Goal: Task Accomplishment & Management: Manage account settings

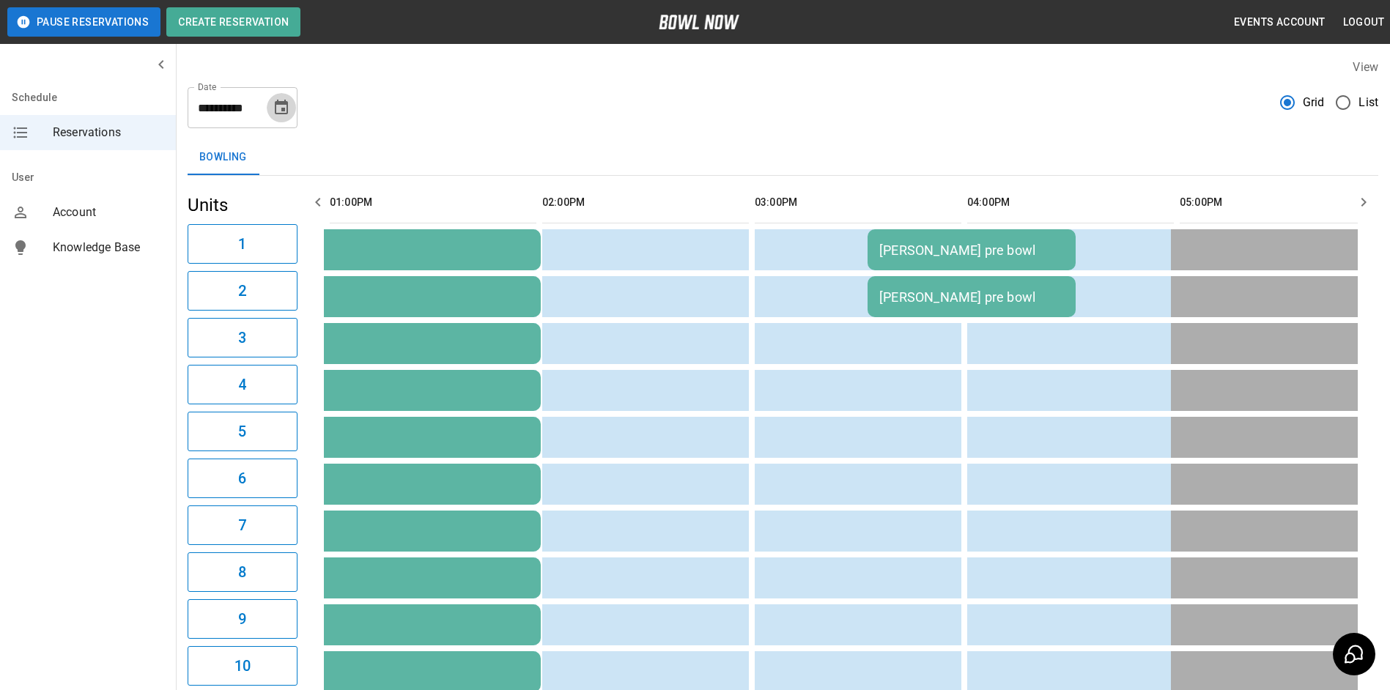
click at [283, 104] on icon "Choose date, selected date is Sep 2, 2025" at bounding box center [282, 108] width 18 height 18
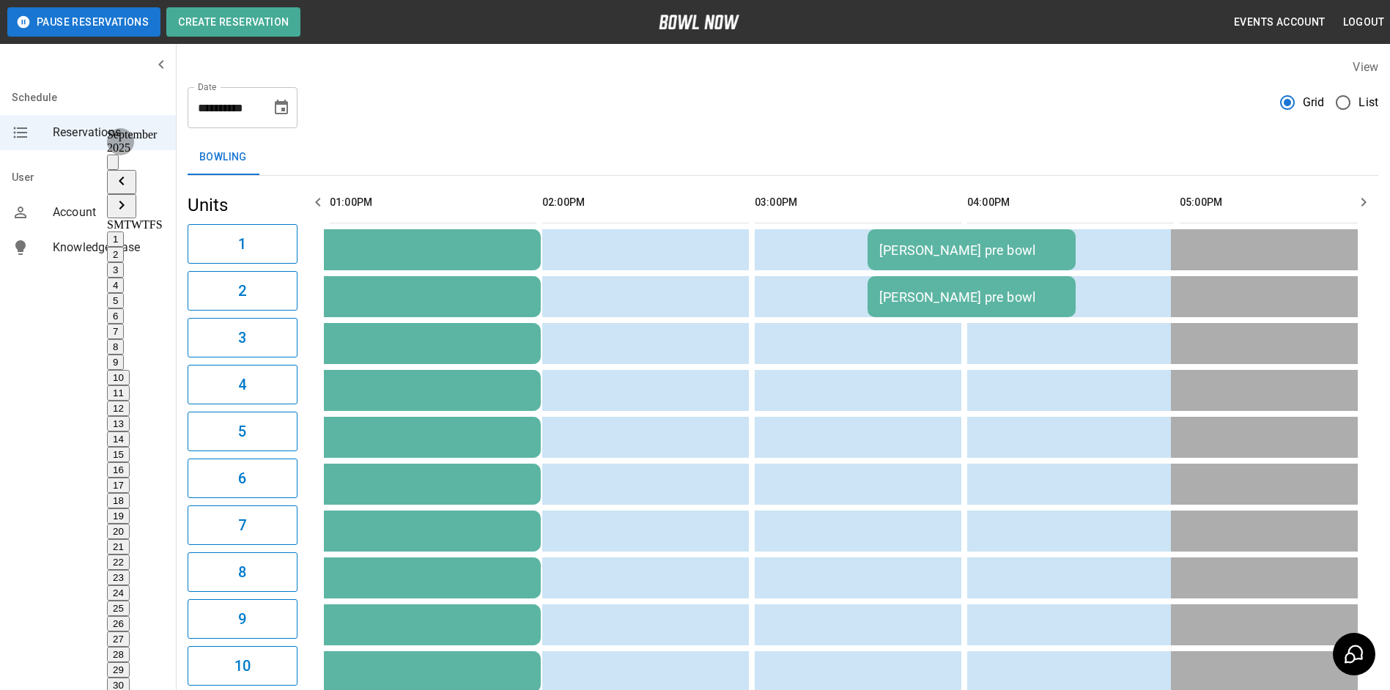
click at [124, 278] on button "4" at bounding box center [115, 285] width 17 height 15
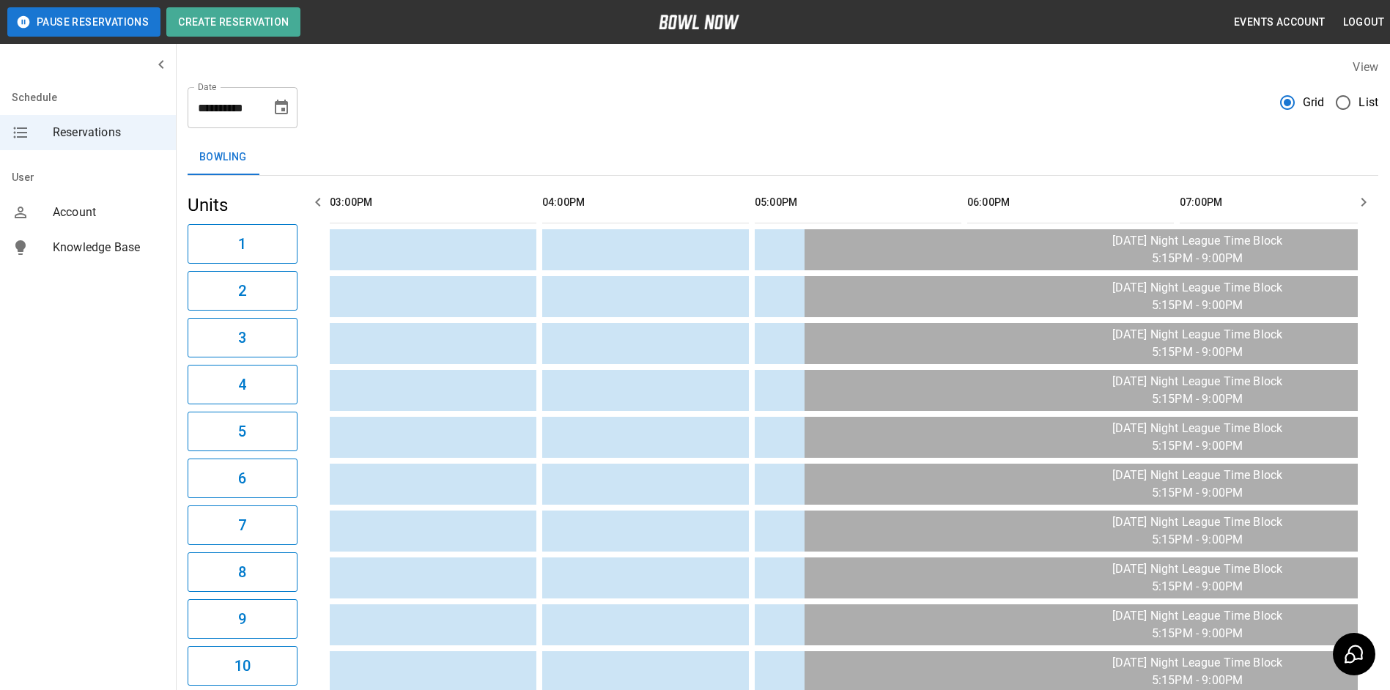
click at [283, 113] on icon "Choose date, selected date is Sep 4, 2025" at bounding box center [281, 107] width 13 height 15
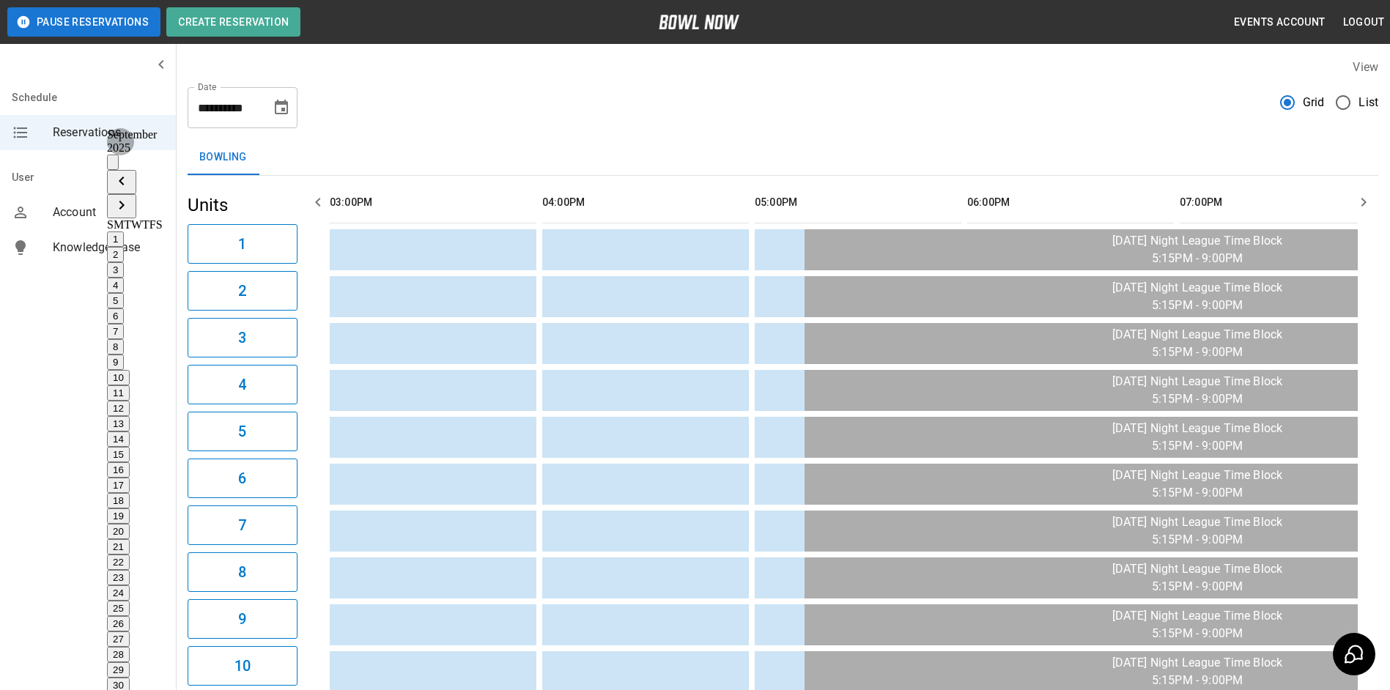
click at [124, 293] on button "5" at bounding box center [115, 300] width 17 height 15
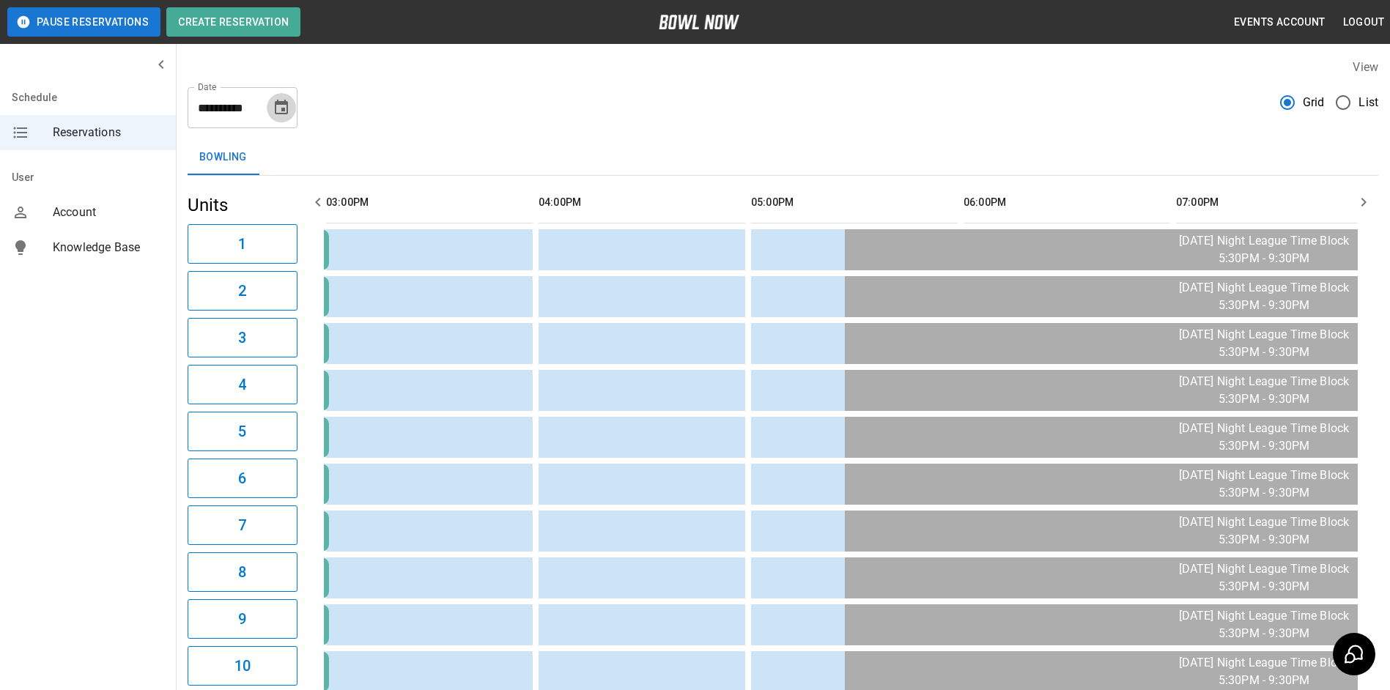
click at [286, 109] on icon "Choose date, selected date is Sep 5, 2025" at bounding box center [282, 108] width 18 height 18
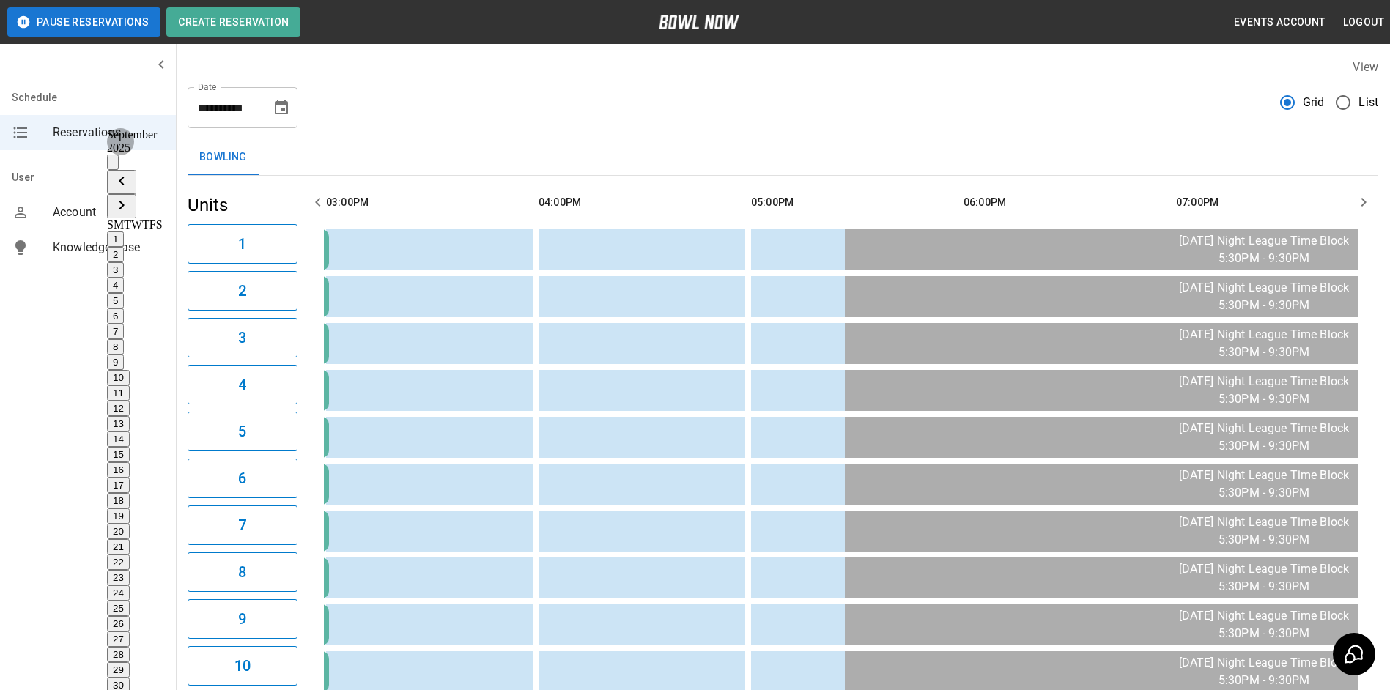
click at [124, 278] on button "4" at bounding box center [115, 285] width 17 height 15
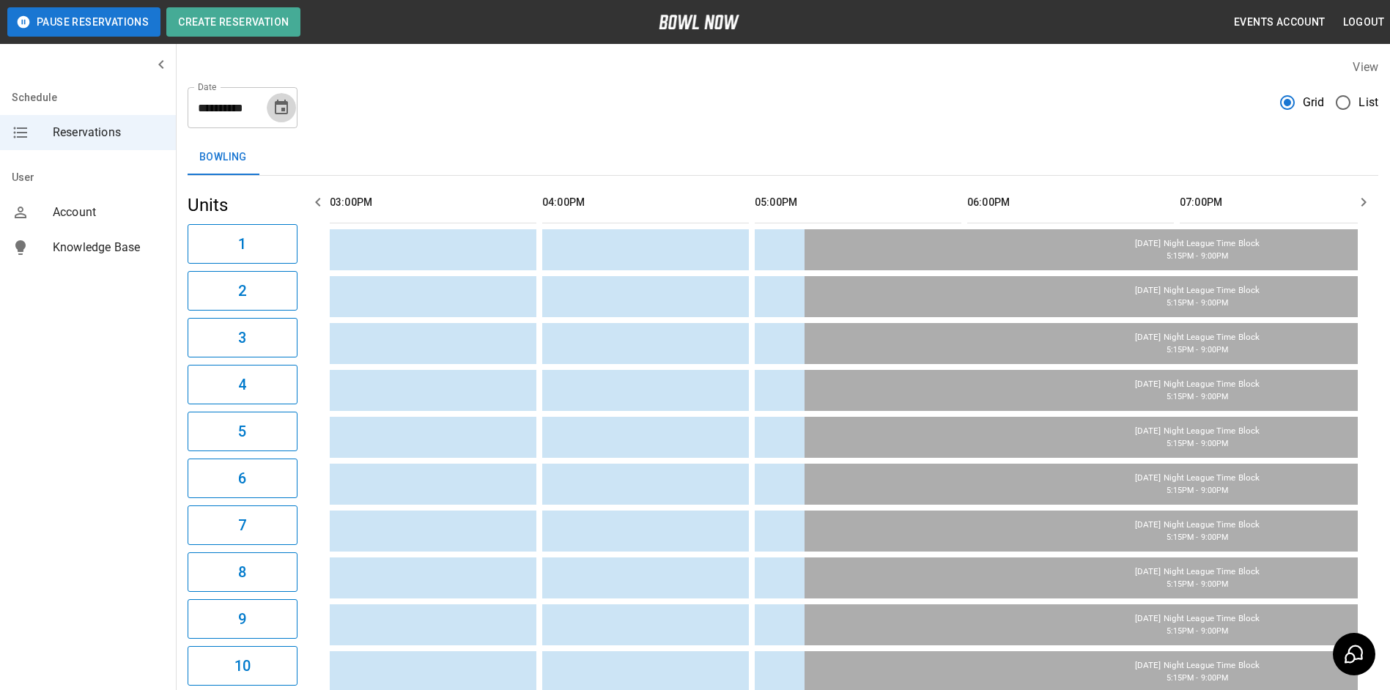
click at [280, 104] on icon "Choose date, selected date is Sep 4, 2025" at bounding box center [281, 107] width 13 height 15
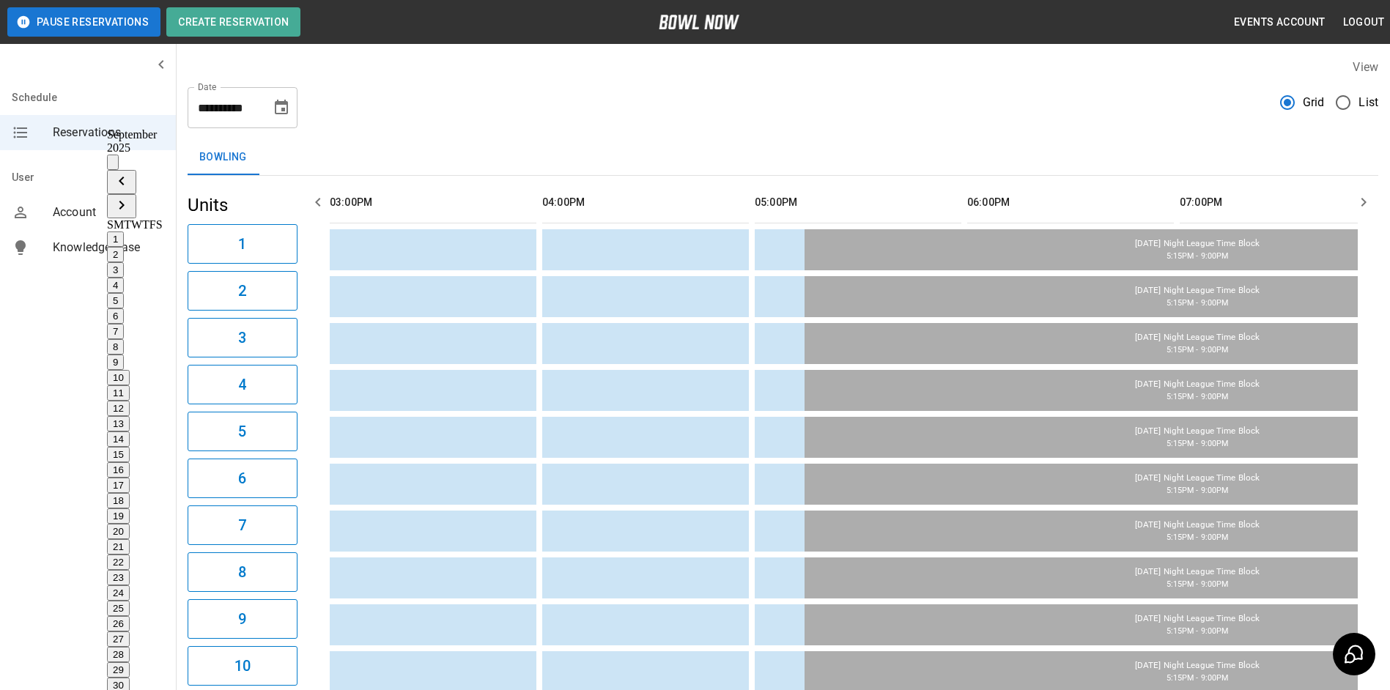
click at [124, 262] on button "3" at bounding box center [115, 269] width 17 height 15
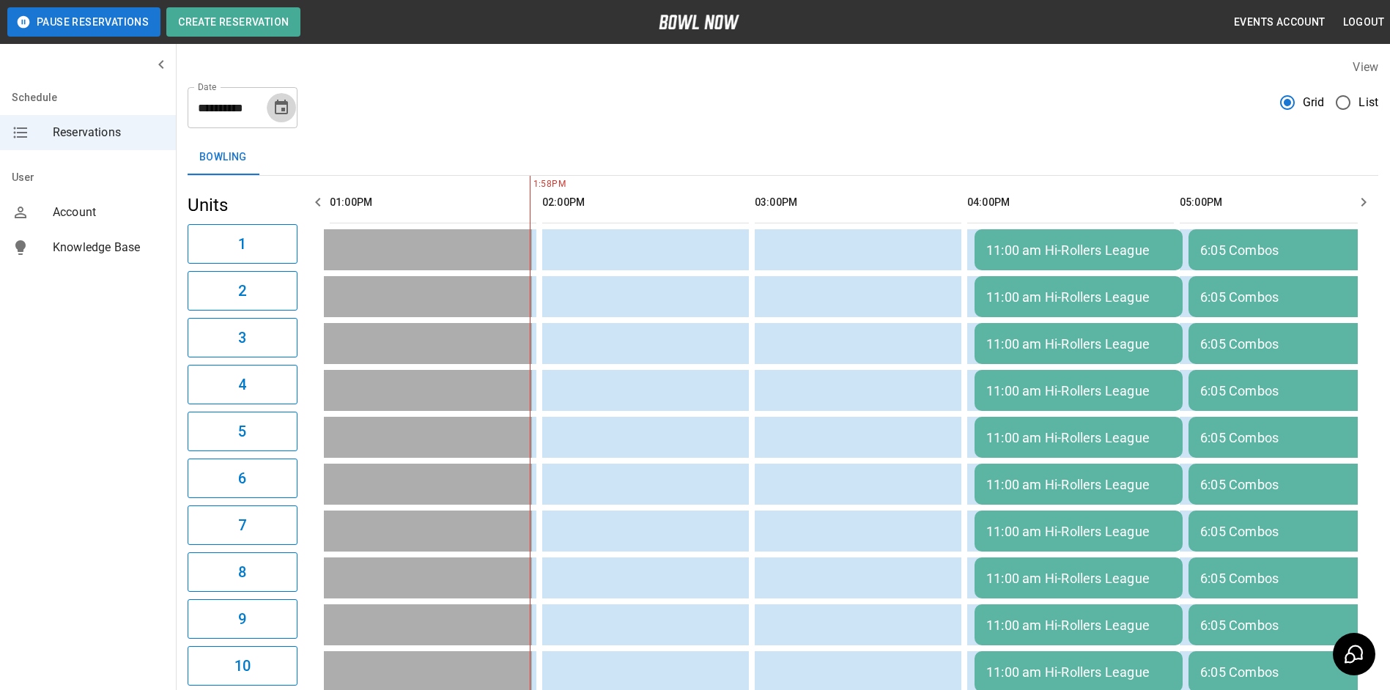
click at [276, 102] on icon "Choose date, selected date is Sep 3, 2025" at bounding box center [281, 107] width 13 height 15
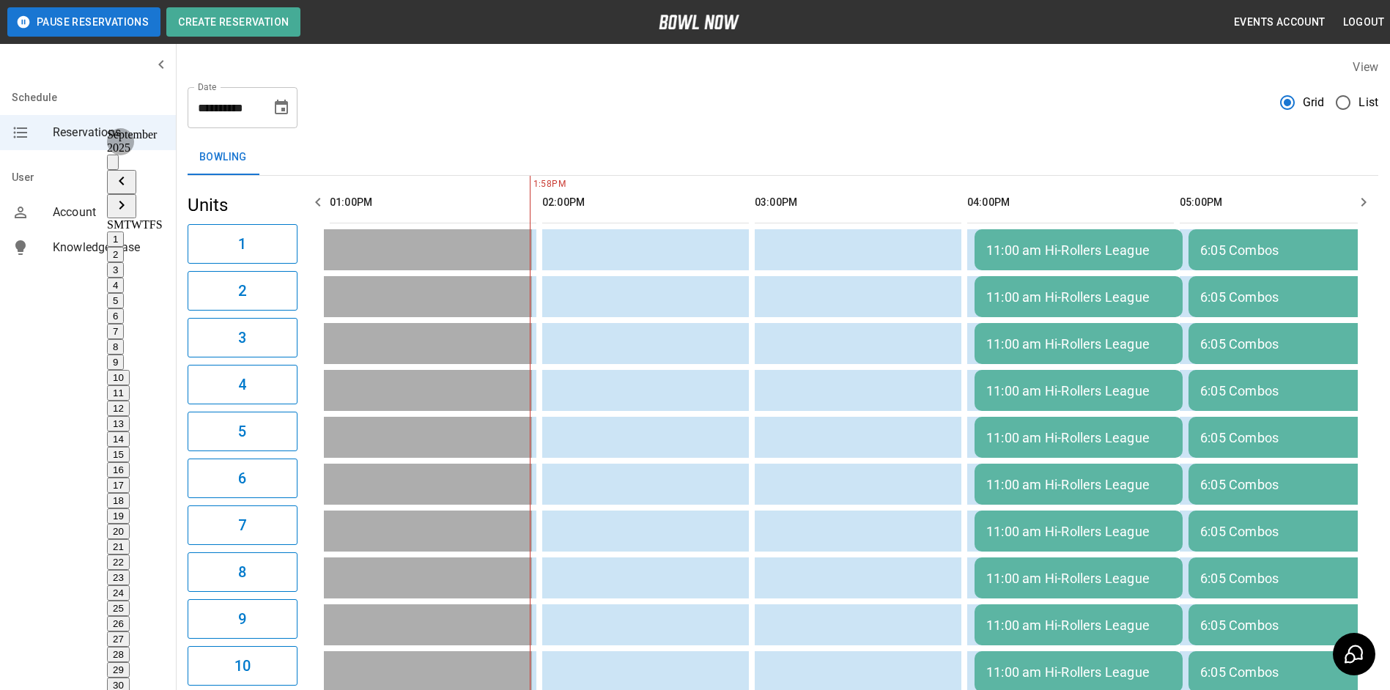
click at [124, 278] on button "4" at bounding box center [115, 285] width 17 height 15
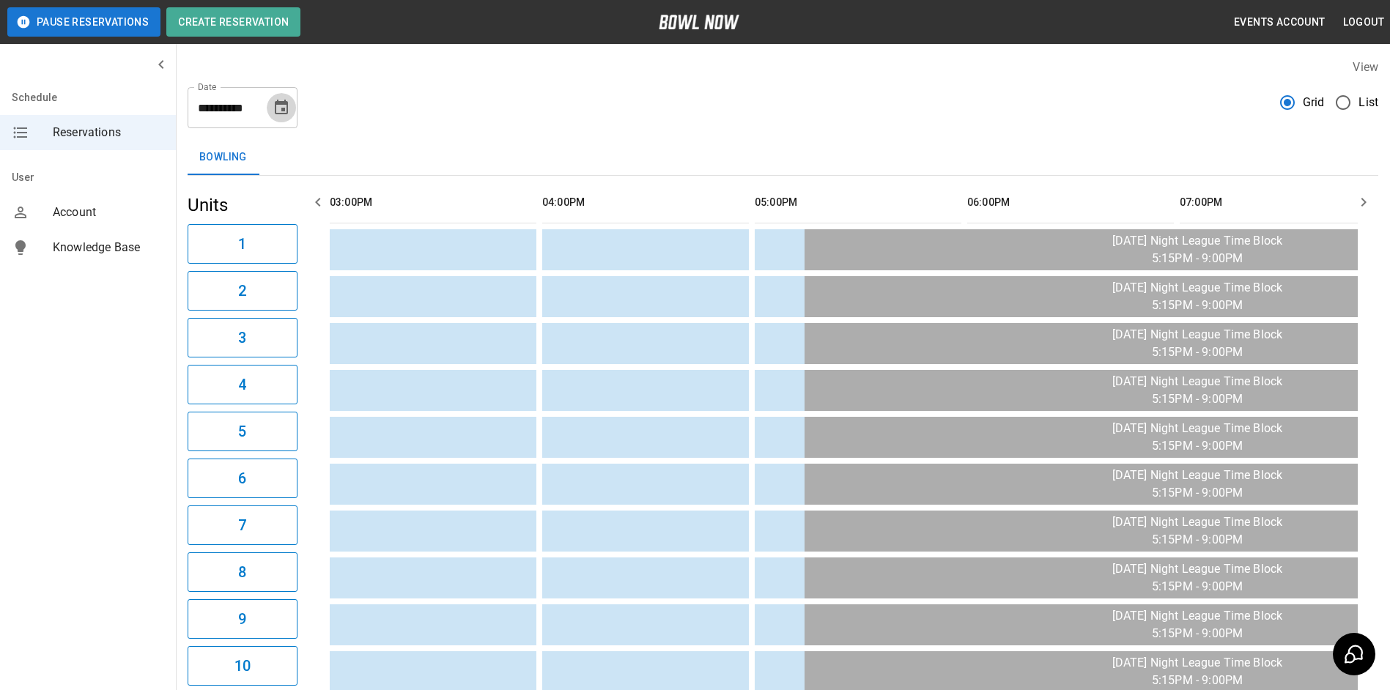
click at [283, 113] on icon "Choose date, selected date is Sep 4, 2025" at bounding box center [281, 107] width 13 height 15
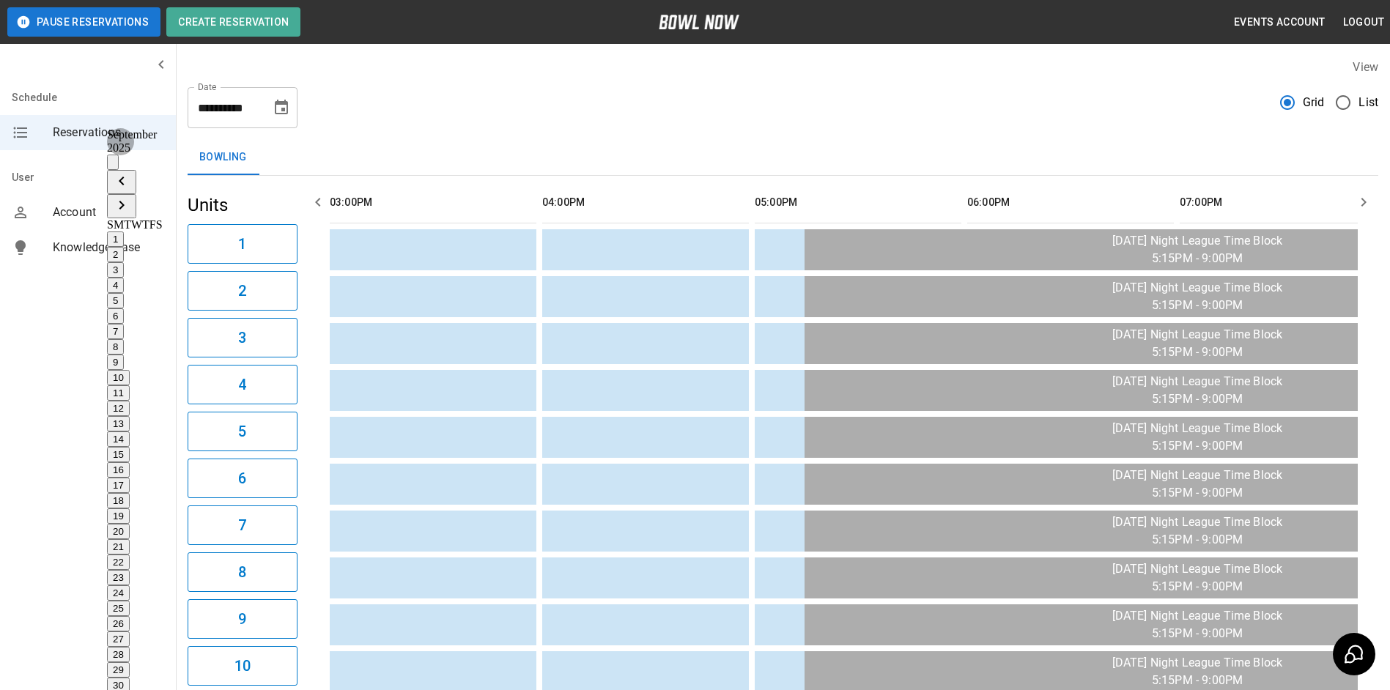
click at [124, 293] on button "5" at bounding box center [115, 300] width 17 height 15
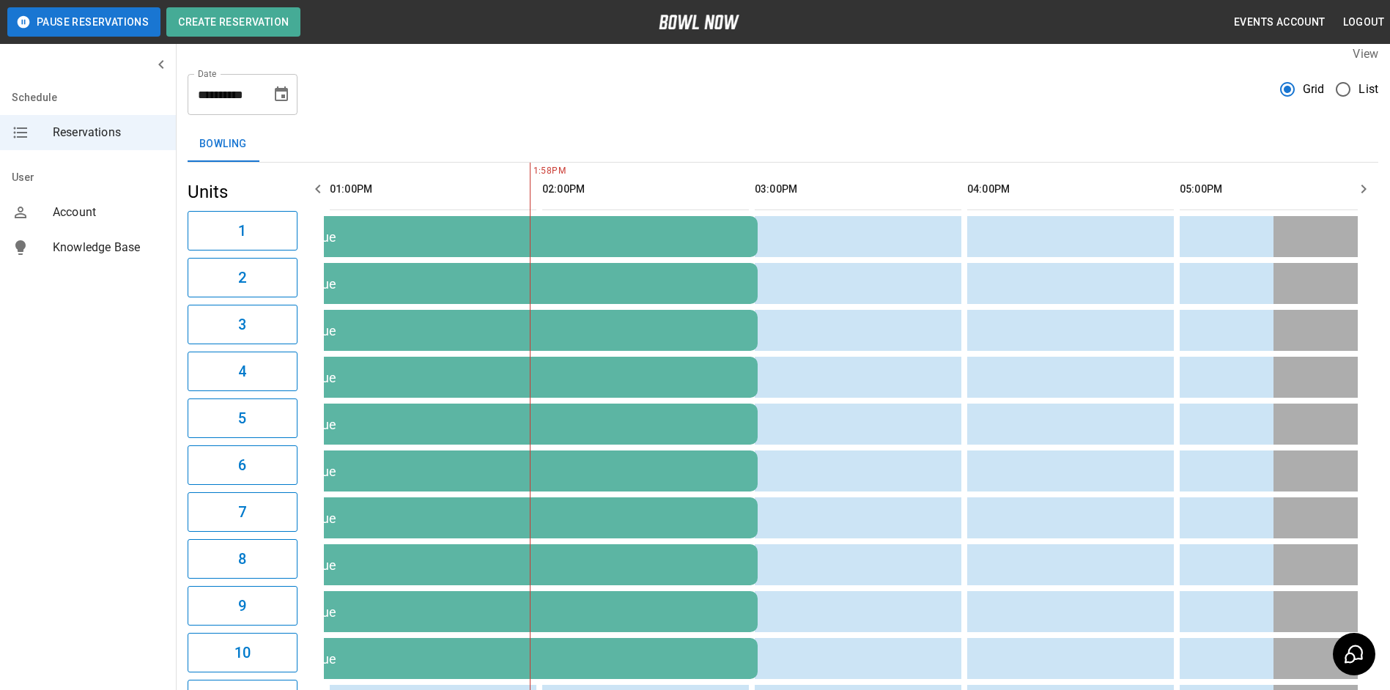
click at [293, 101] on button "Choose date, selected date is Sep 5, 2025" at bounding box center [281, 94] width 29 height 29
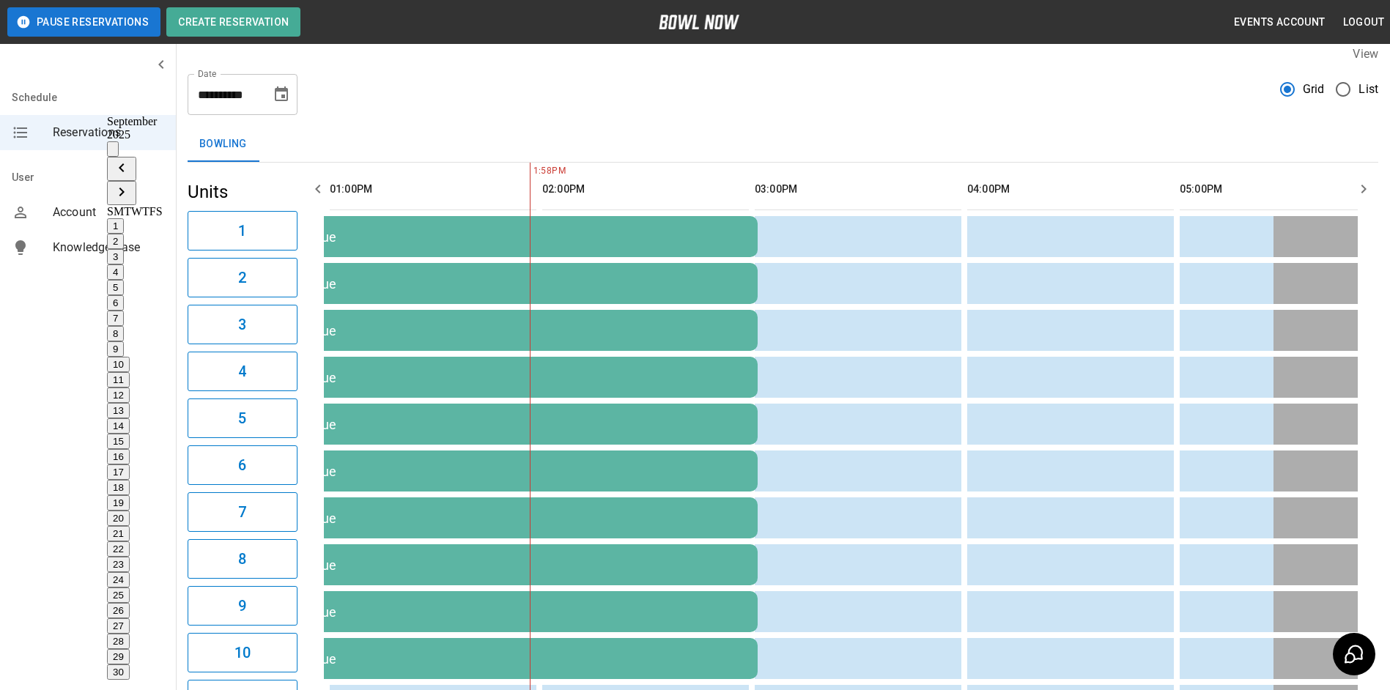
click at [124, 280] on button "5" at bounding box center [115, 287] width 17 height 15
drag, startPoint x: 639, startPoint y: 106, endPoint x: 633, endPoint y: 111, distance: 7.8
click at [634, 111] on div "**********" at bounding box center [783, 88] width 1190 height 53
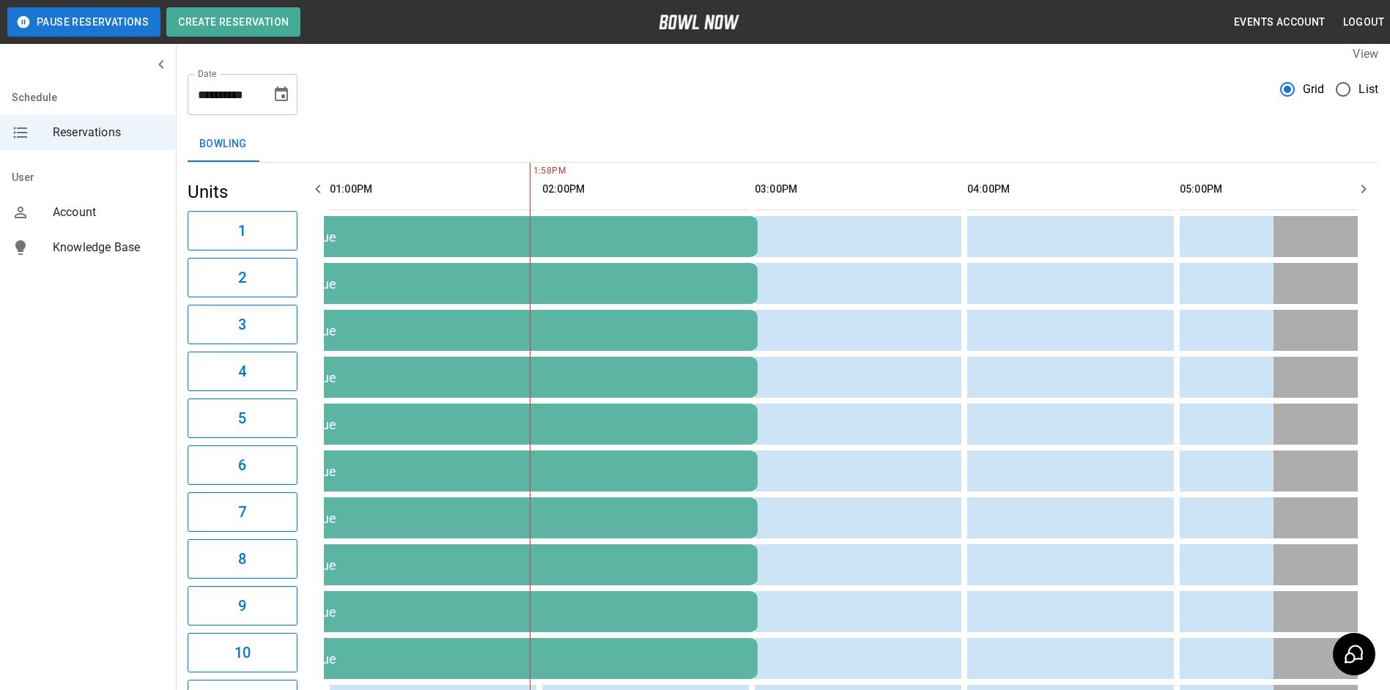
click at [654, 116] on div "**********" at bounding box center [783, 647] width 1214 height 1226
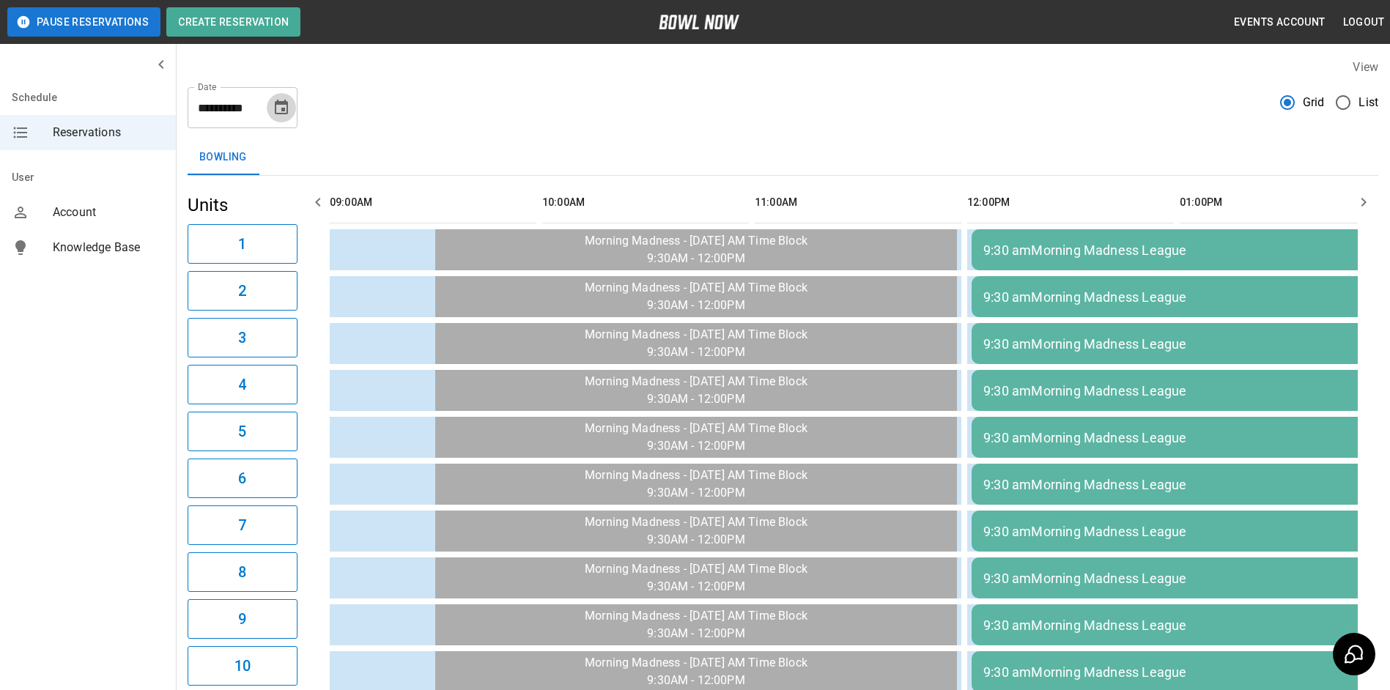
click at [286, 101] on icon "Choose date, selected date is Sep 5, 2025" at bounding box center [281, 107] width 13 height 15
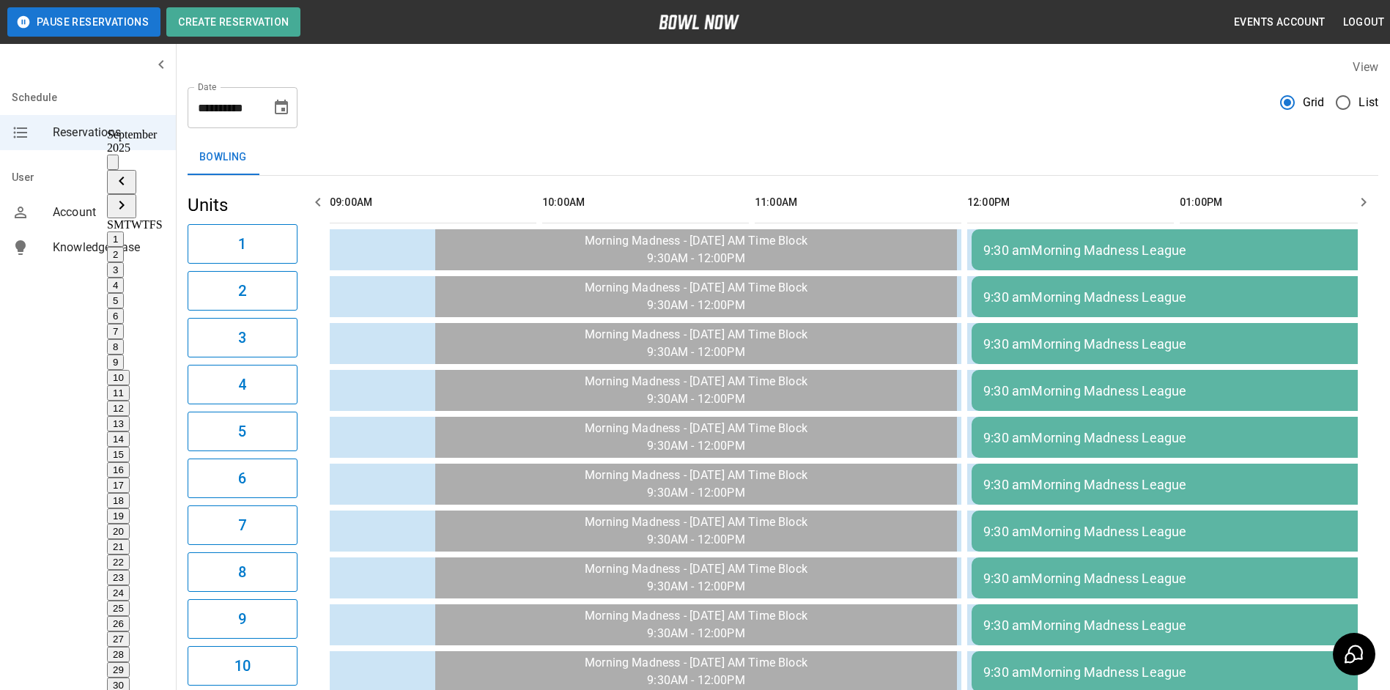
click at [124, 308] on button "6" at bounding box center [115, 315] width 17 height 15
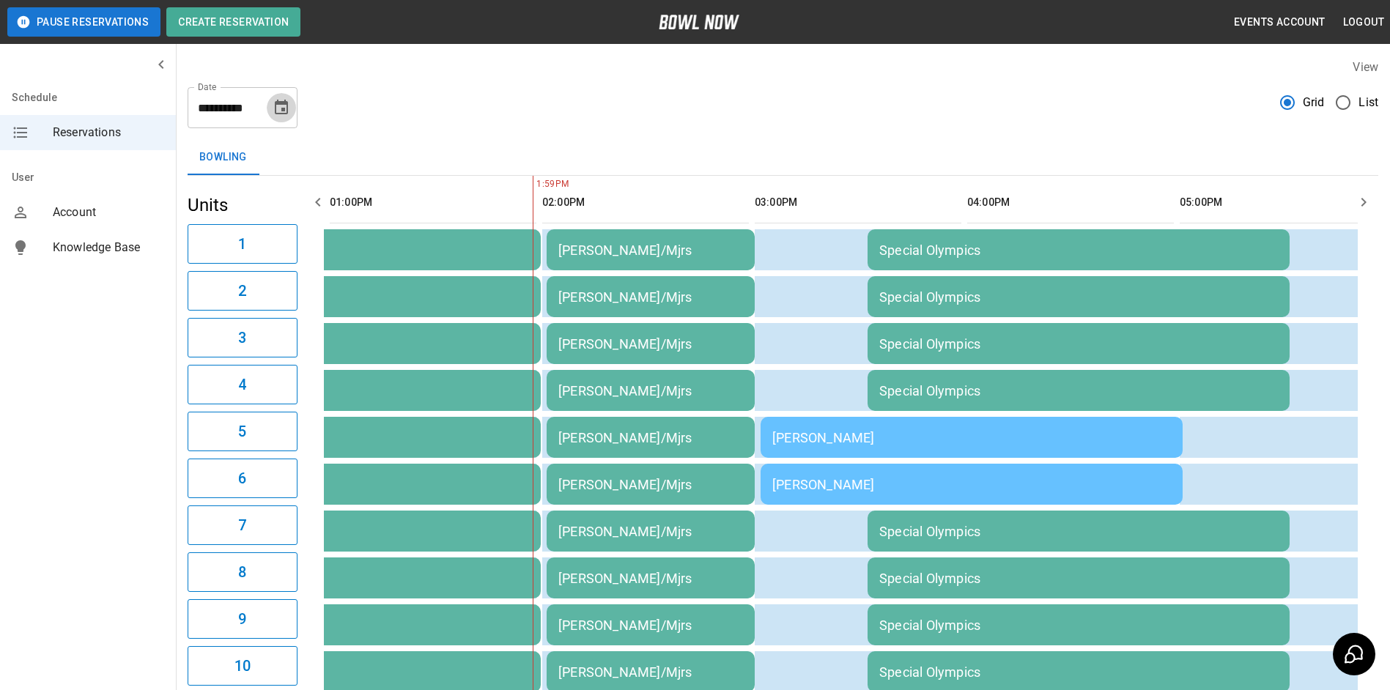
drag, startPoint x: 289, startPoint y: 116, endPoint x: 303, endPoint y: 109, distance: 15.1
click at [289, 116] on button "Choose date, selected date is Sep 6, 2025" at bounding box center [281, 107] width 29 height 29
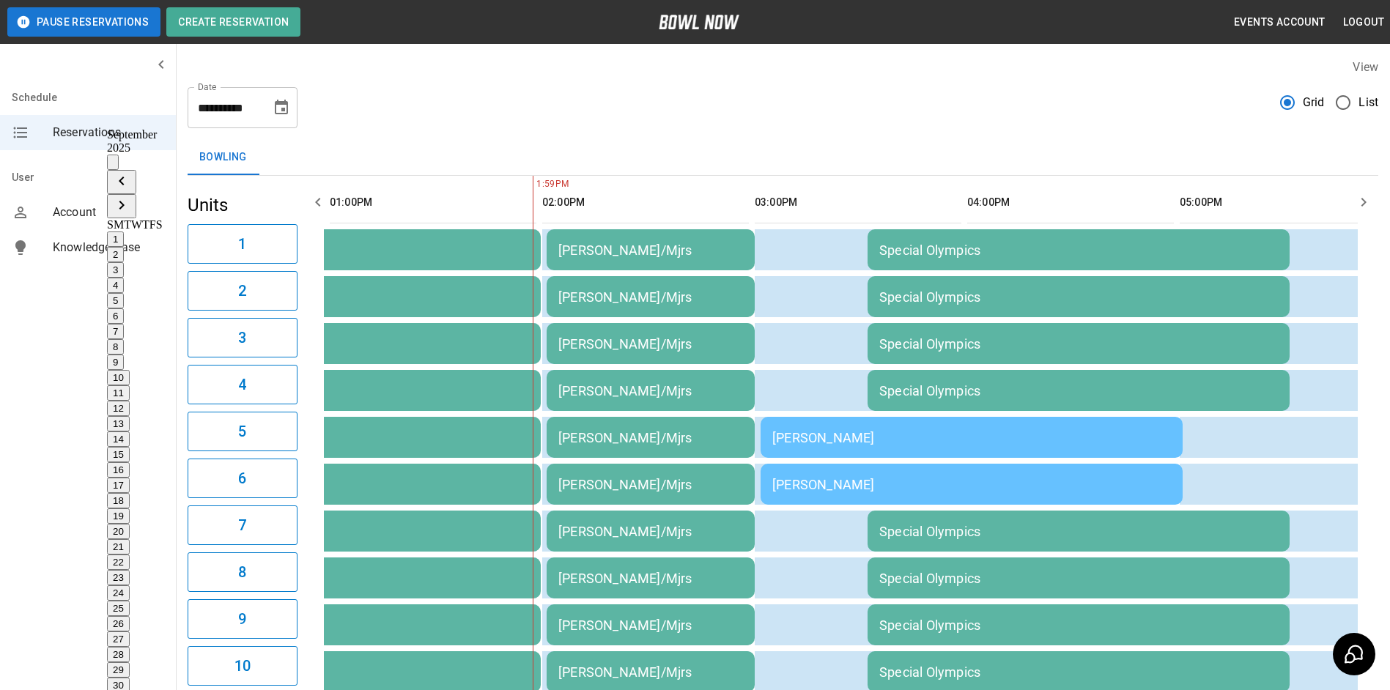
click at [124, 324] on button "7" at bounding box center [115, 331] width 17 height 15
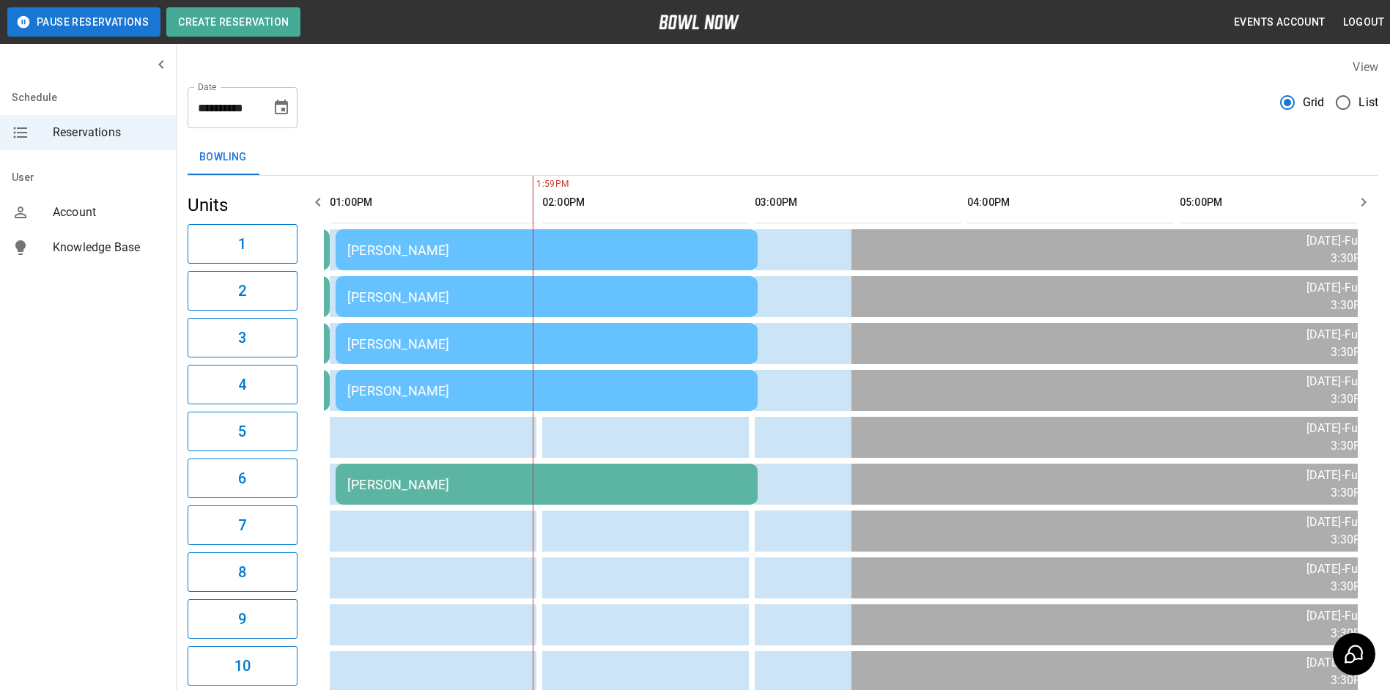
click at [286, 116] on icon "Choose date, selected date is Sep 7, 2025" at bounding box center [282, 108] width 18 height 18
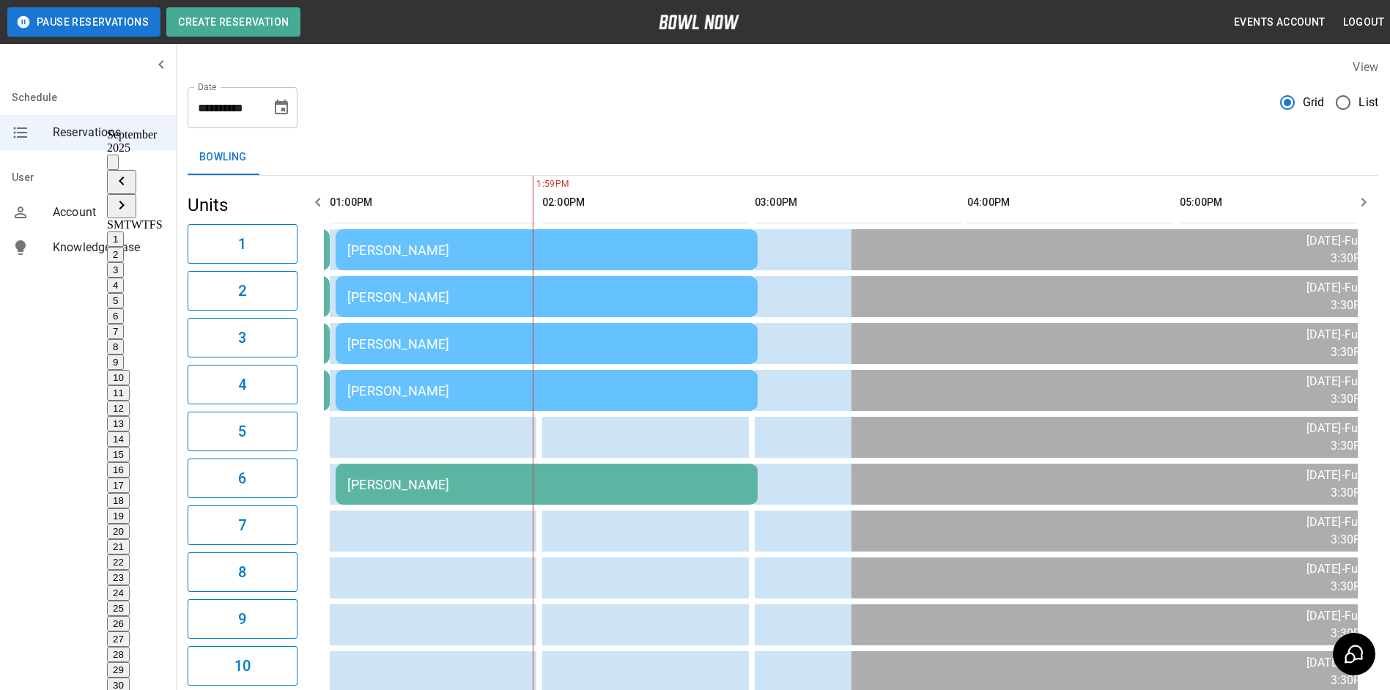
click at [124, 339] on button "8" at bounding box center [115, 346] width 17 height 15
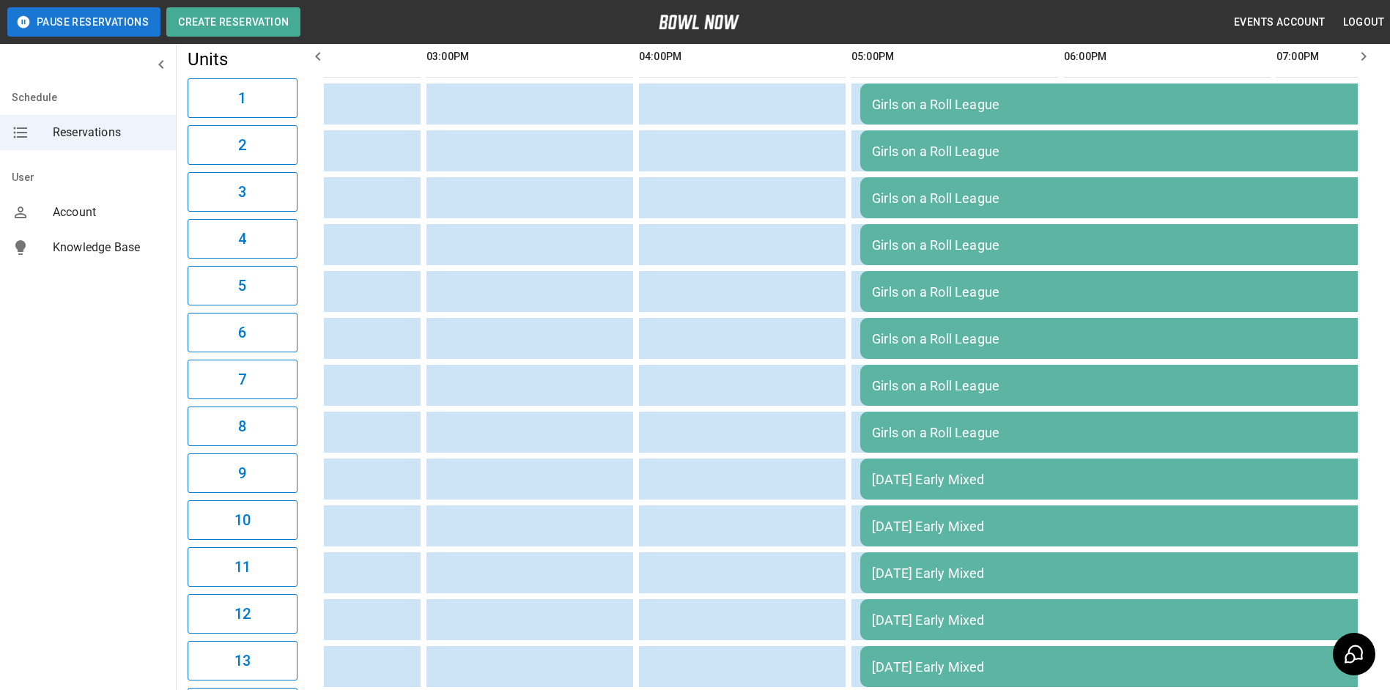
scroll to position [13, 0]
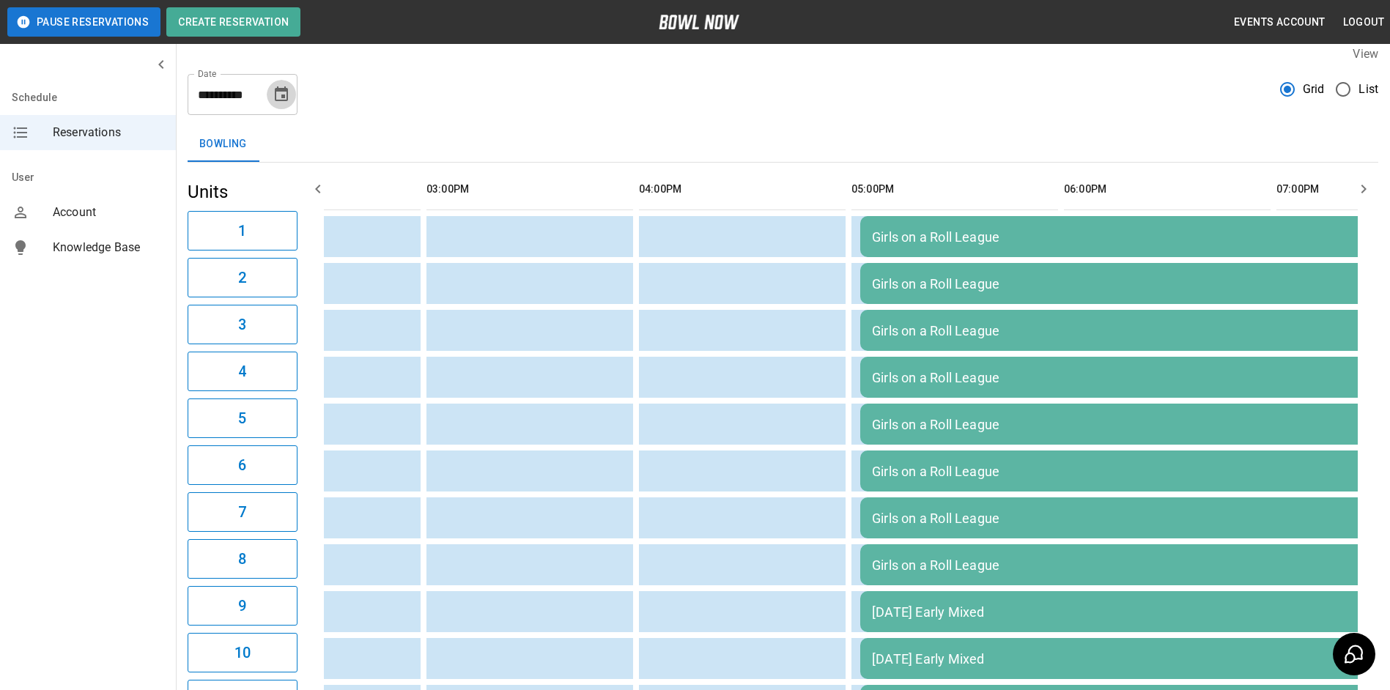
click at [282, 89] on icon "Choose date, selected date is Sep 8, 2025" at bounding box center [281, 93] width 13 height 15
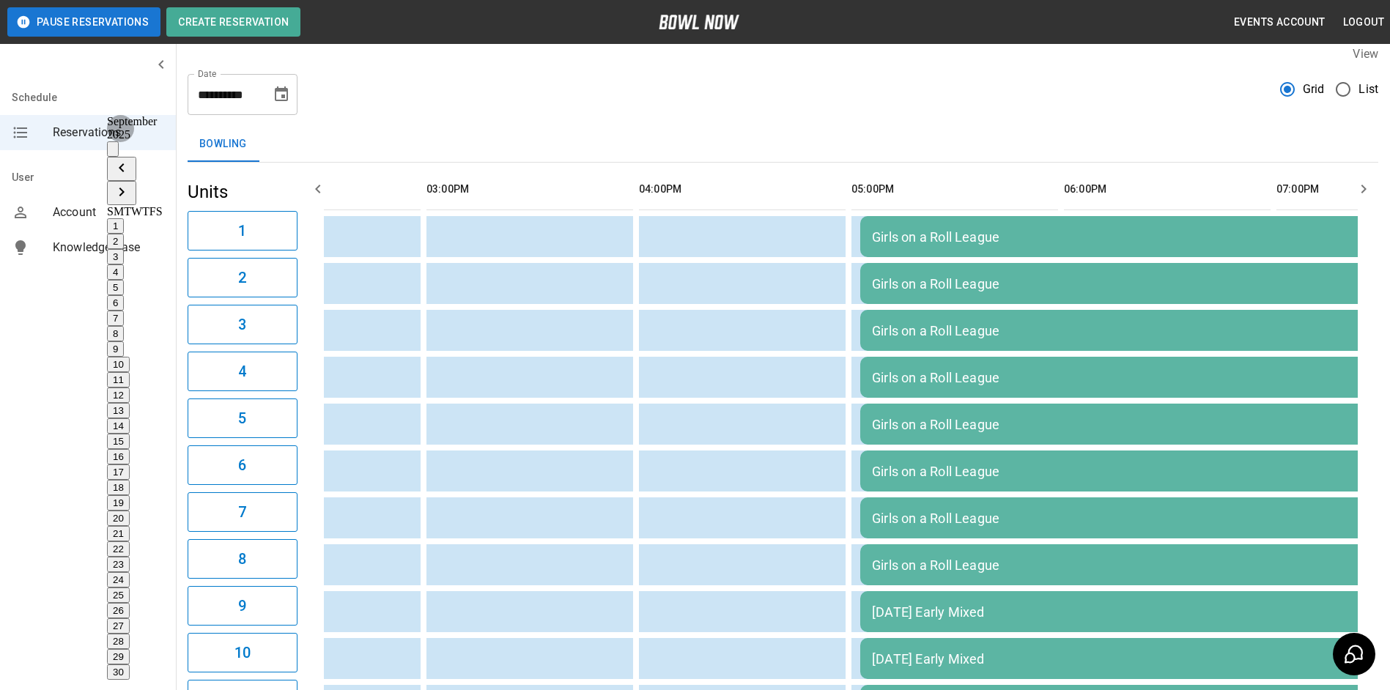
click at [130, 403] on button "13" at bounding box center [118, 410] width 23 height 15
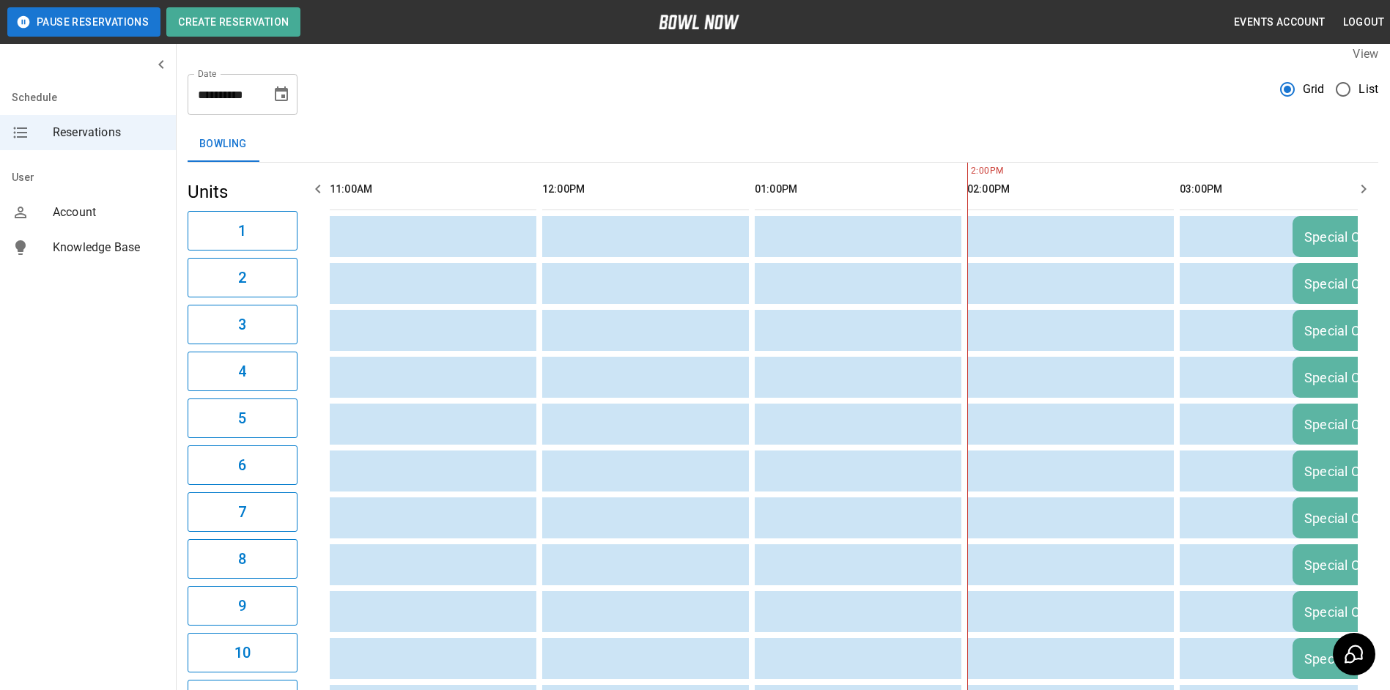
click at [275, 94] on icon "Choose date, selected date is Sep 13, 2025" at bounding box center [282, 95] width 18 height 18
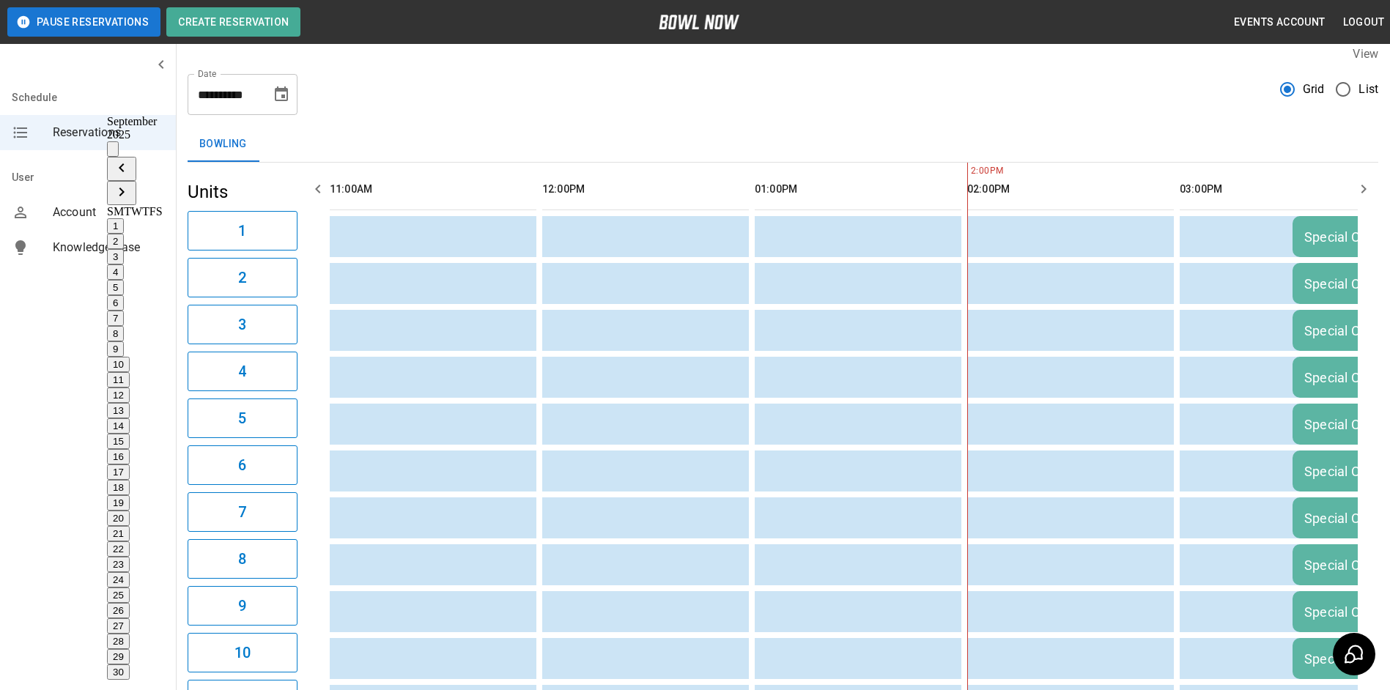
click at [130, 357] on button "10" at bounding box center [118, 364] width 23 height 15
type input "**********"
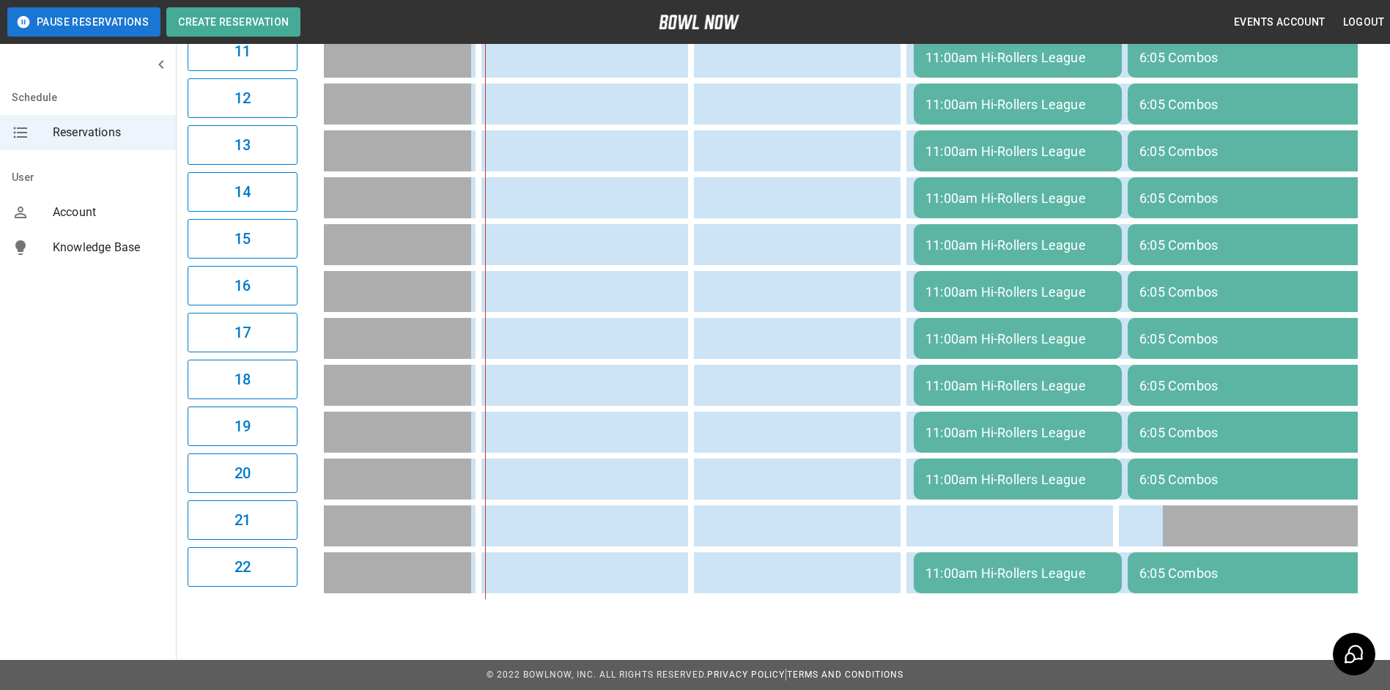
scroll to position [0, 538]
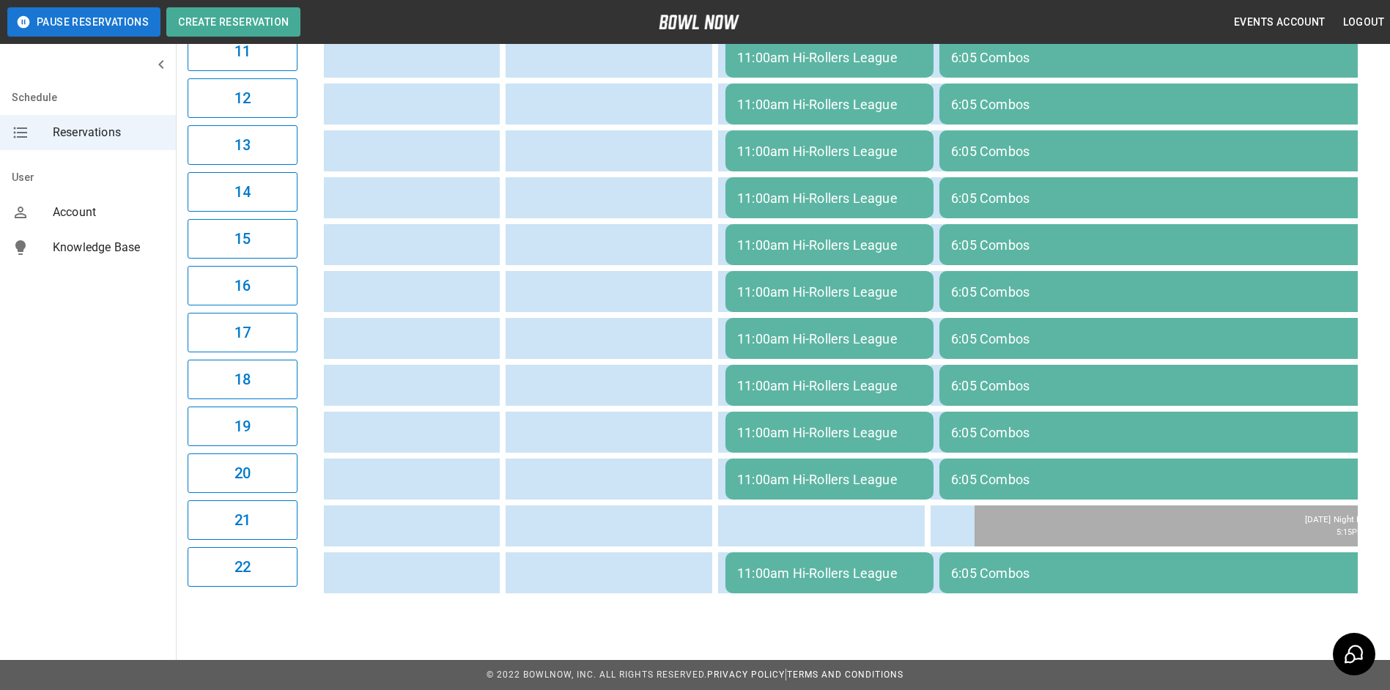
drag, startPoint x: 808, startPoint y: 594, endPoint x: 664, endPoint y: 544, distance: 152.2
click at [664, 552] on tr "11:00am Hi-Rollers League 6:05 Combos" at bounding box center [722, 572] width 2133 height 41
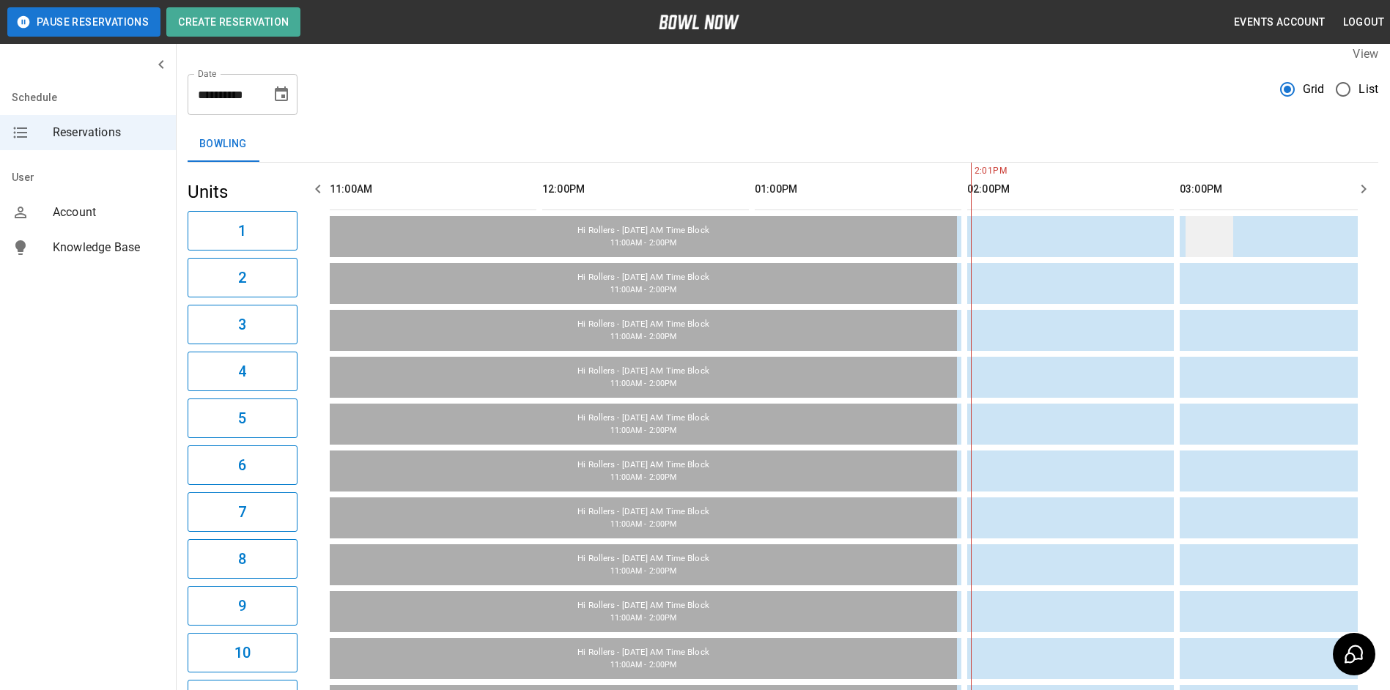
click at [1197, 239] on td "sticky table" at bounding box center [1209, 236] width 48 height 41
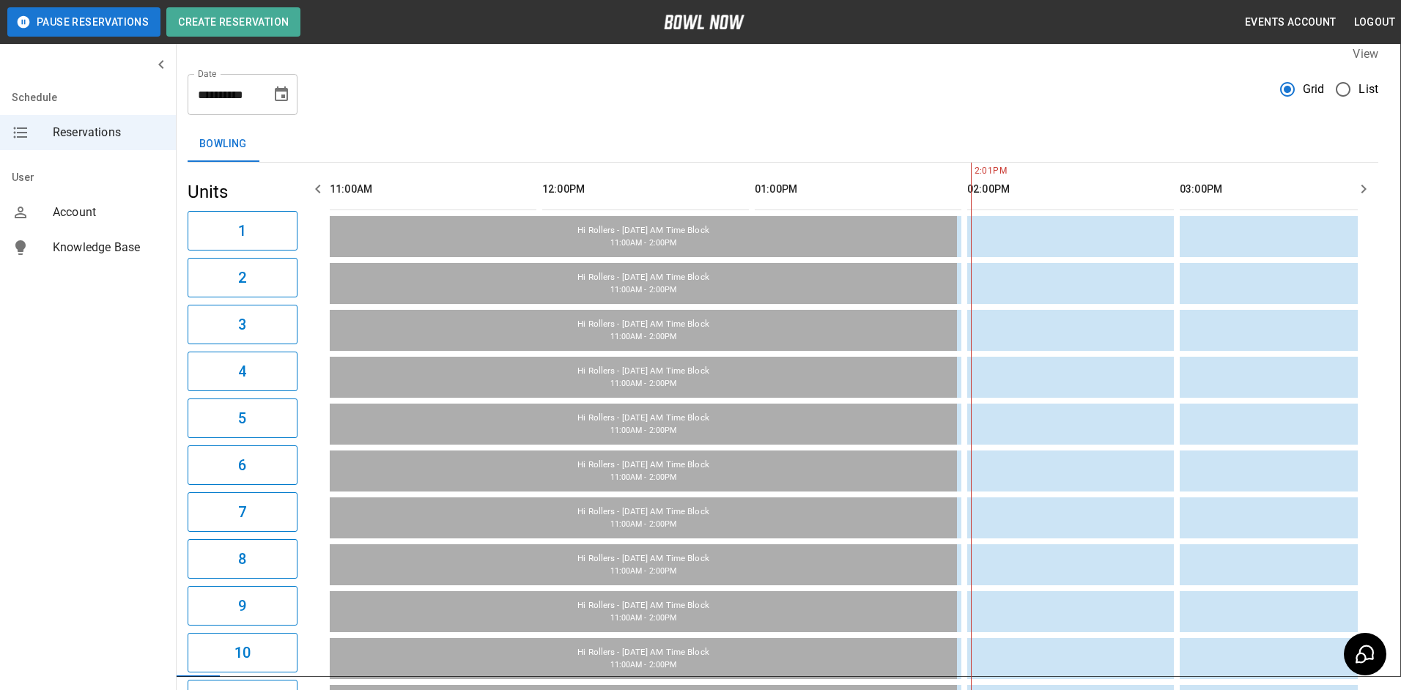
type input "**********"
type textarea "**********"
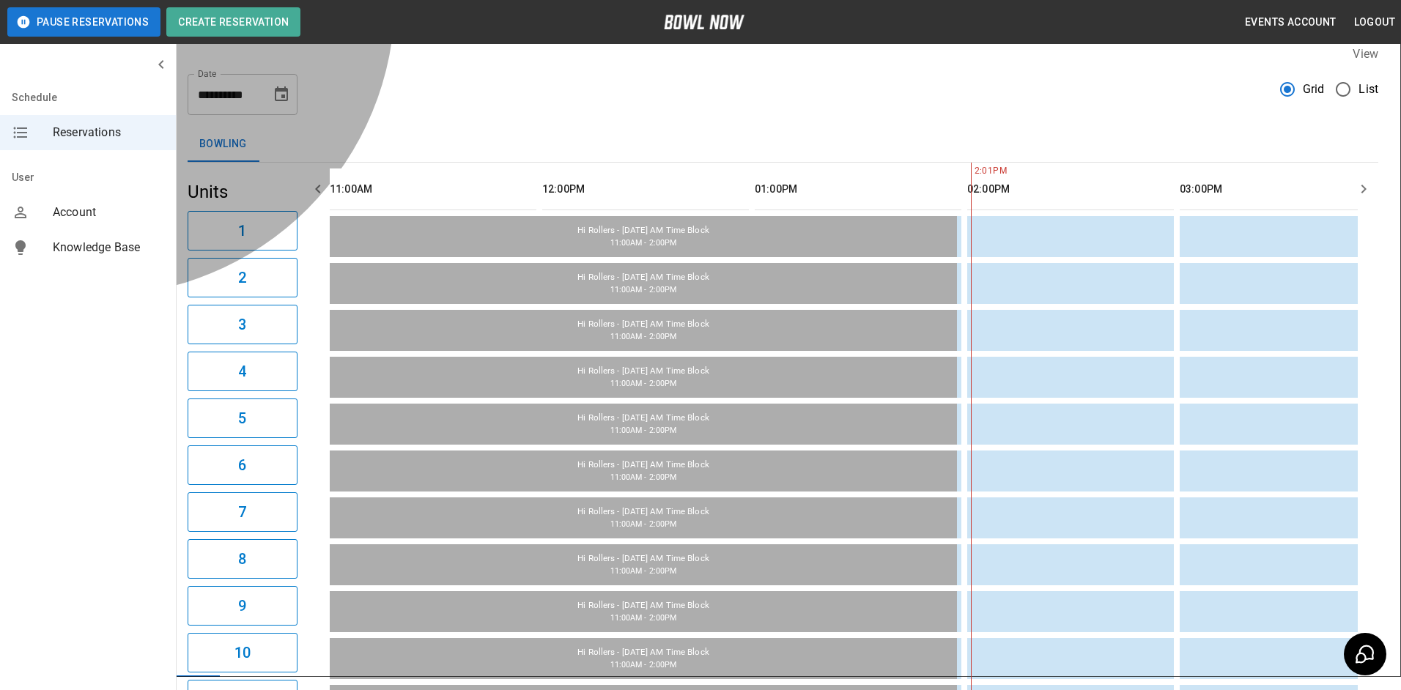
type input "**********"
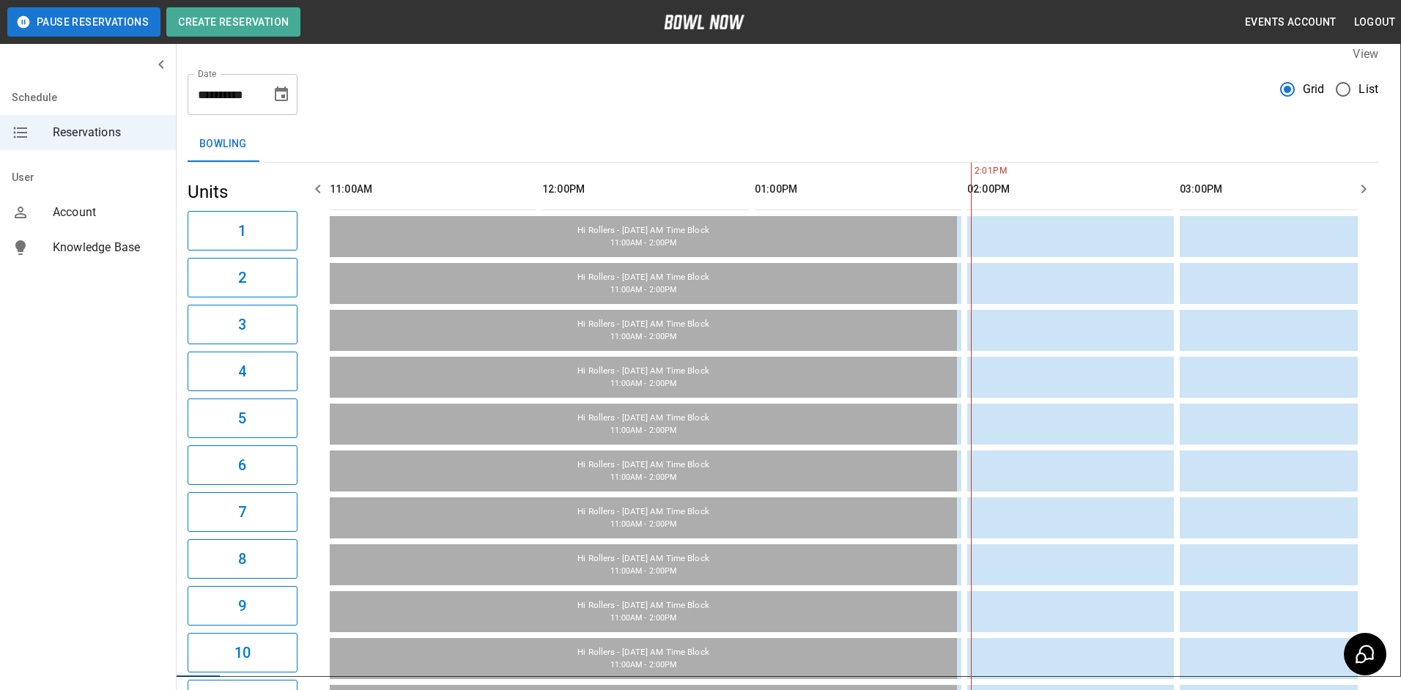
type input "**********"
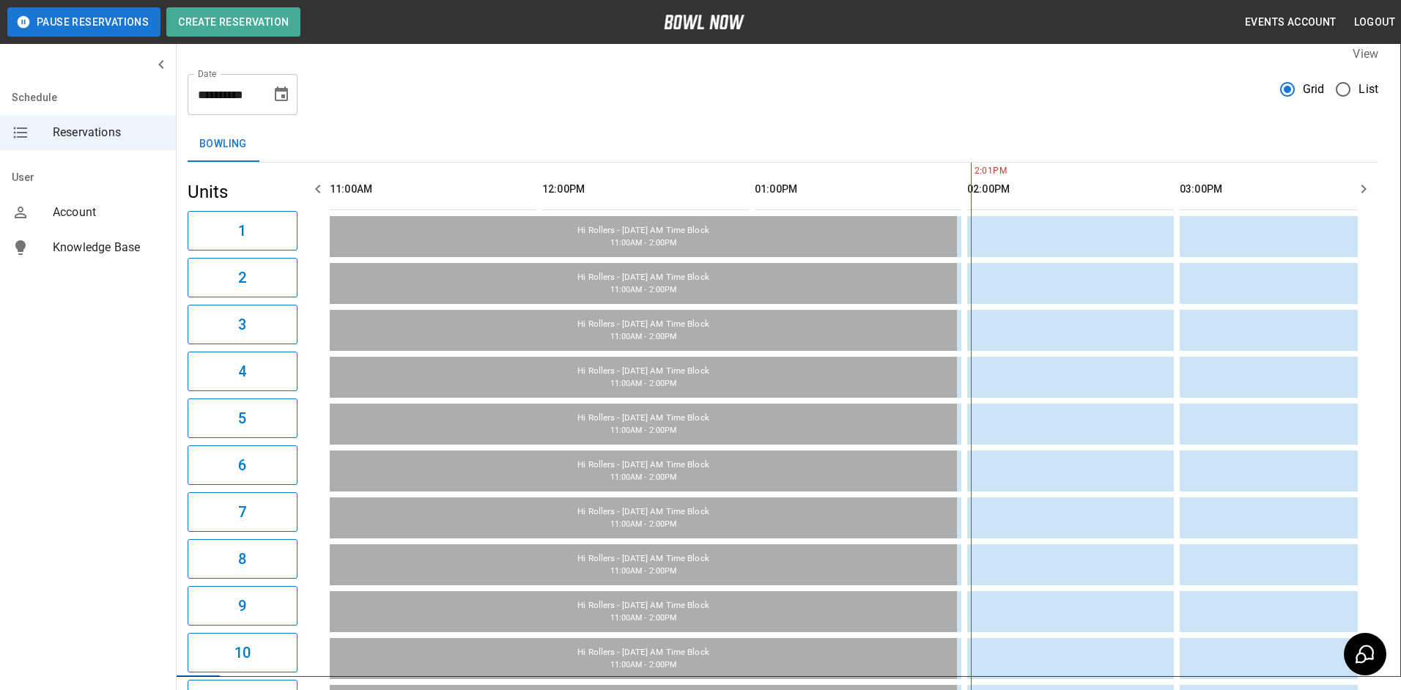
type input "*"
drag, startPoint x: 857, startPoint y: 624, endPoint x: 862, endPoint y: 616, distance: 9.2
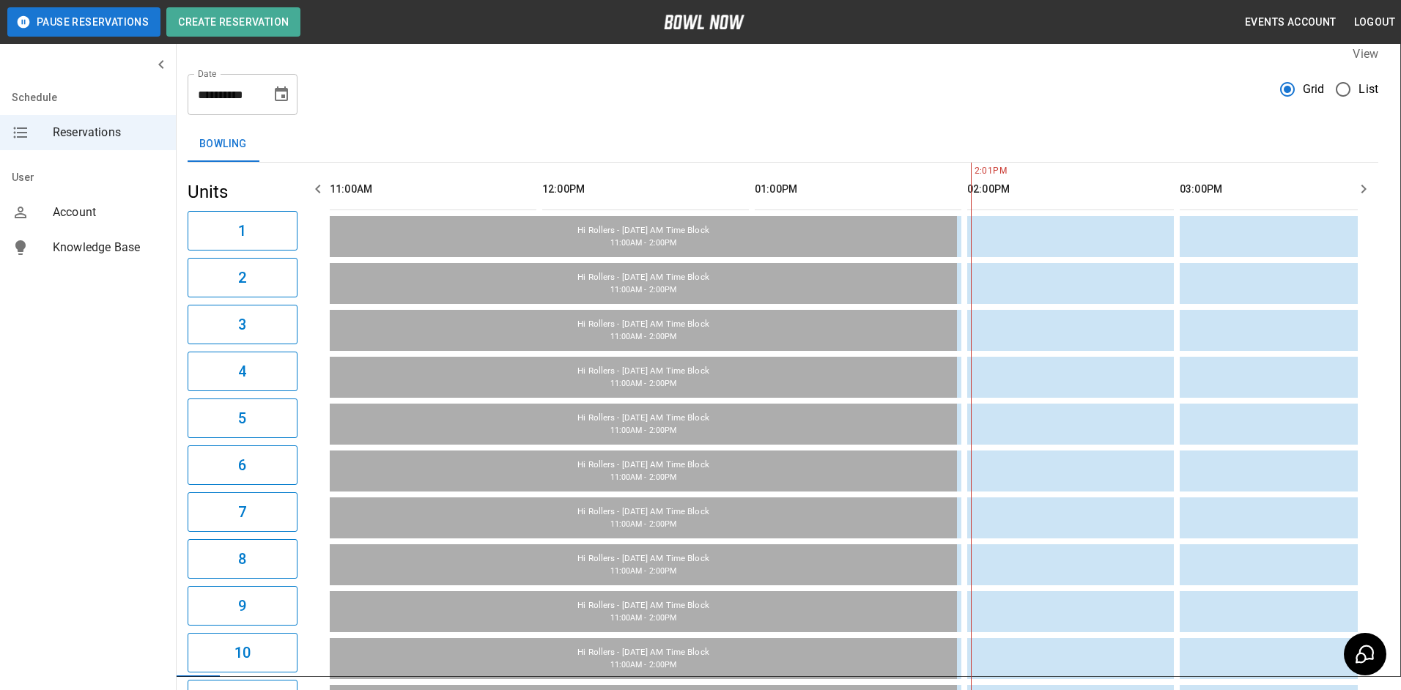
drag, startPoint x: 651, startPoint y: 462, endPoint x: 673, endPoint y: 459, distance: 22.9
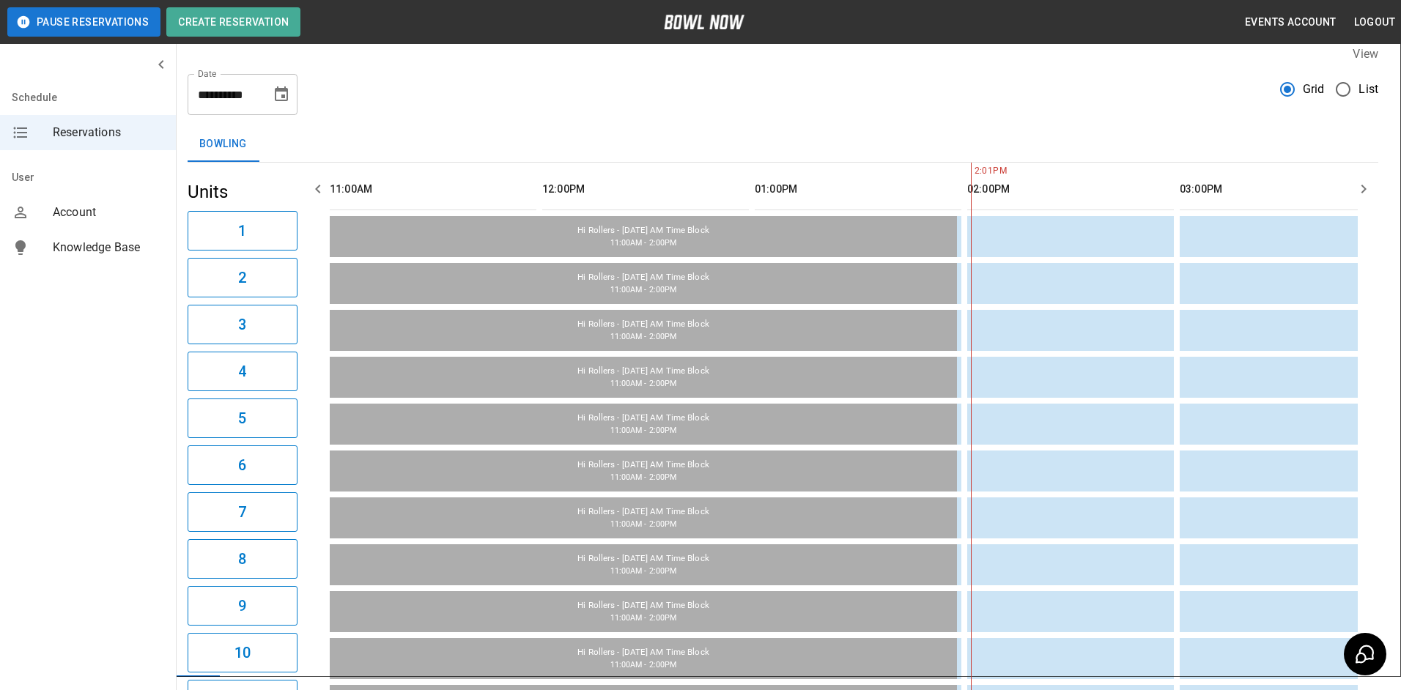
drag, startPoint x: 609, startPoint y: 377, endPoint x: 780, endPoint y: 522, distance: 224.6
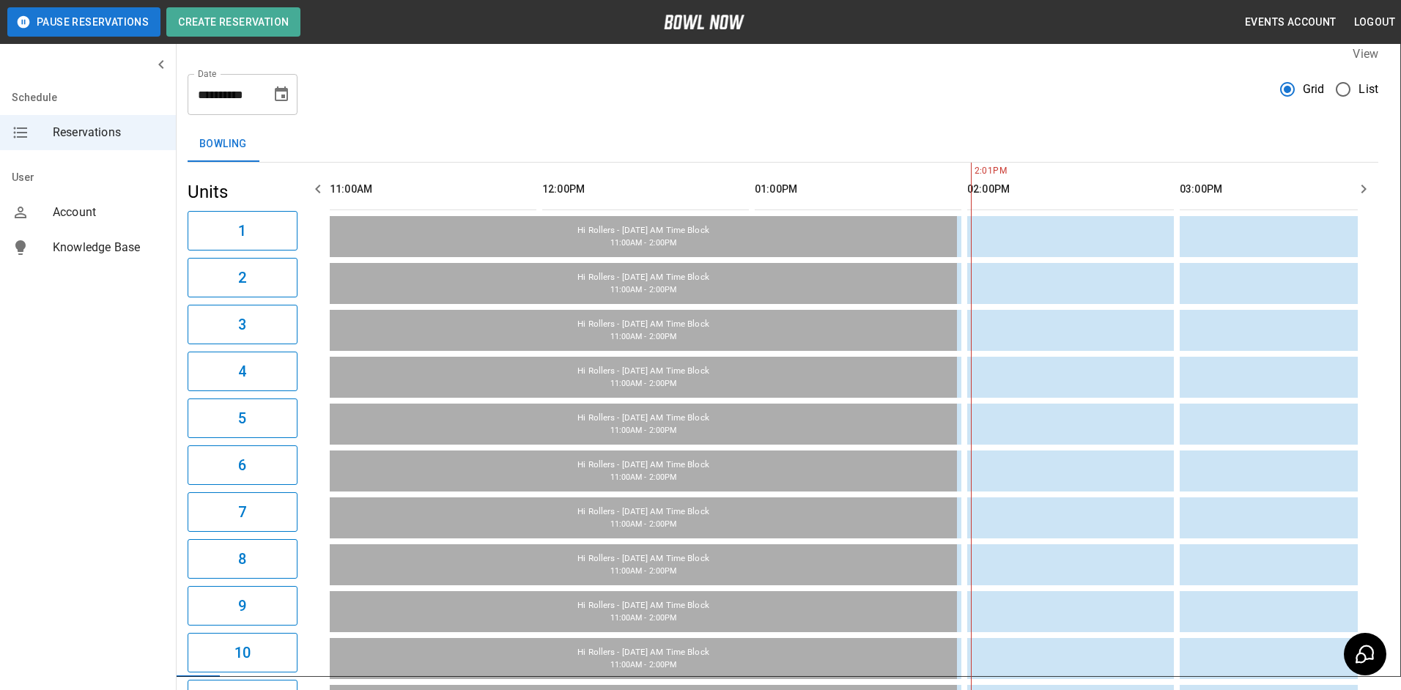
type input "**********"
drag, startPoint x: 525, startPoint y: 378, endPoint x: 540, endPoint y: 386, distance: 16.7
drag, startPoint x: 719, startPoint y: 548, endPoint x: 652, endPoint y: 544, distance: 67.5
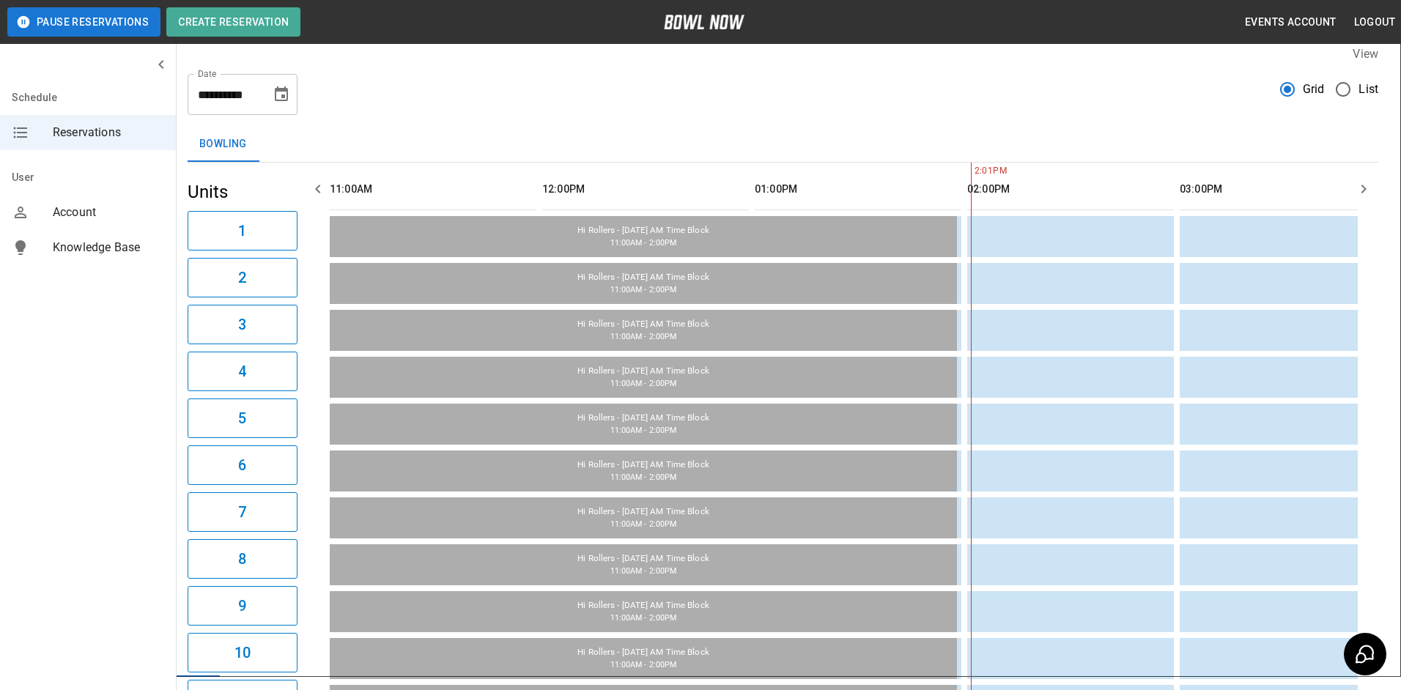
scroll to position [317, 0]
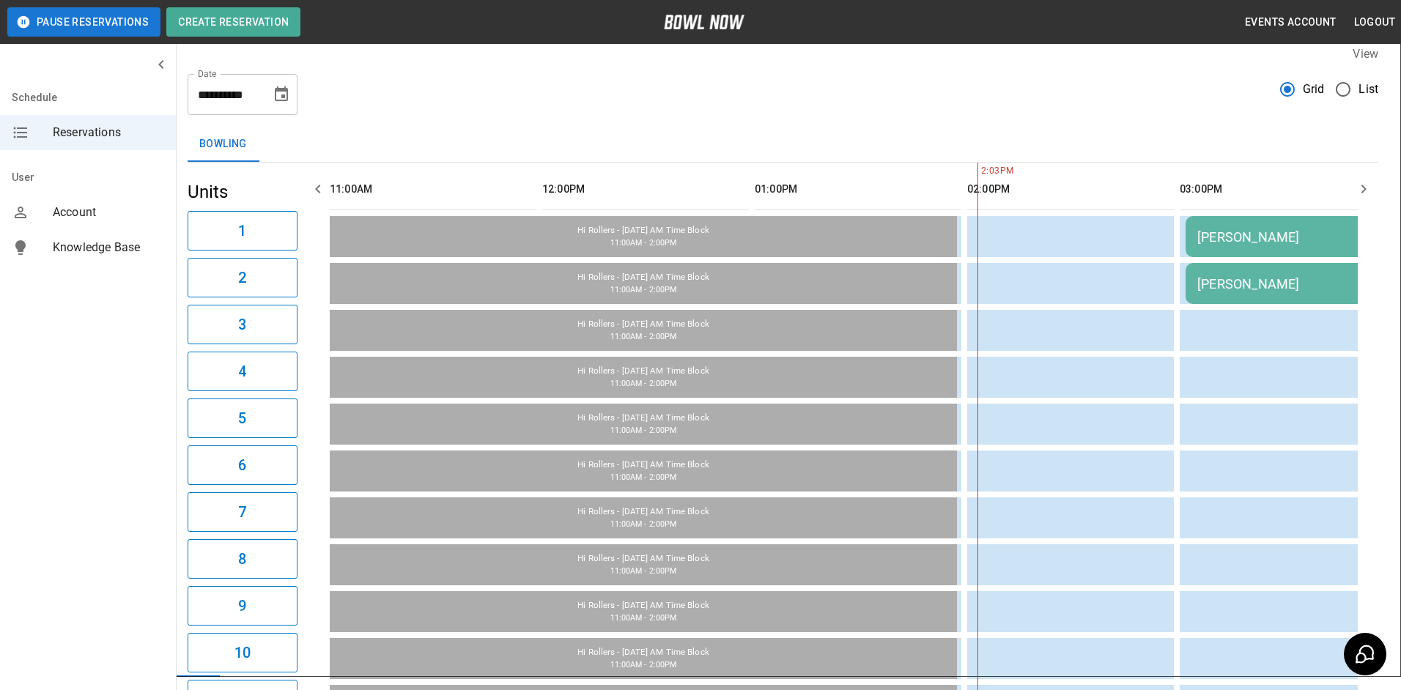
type input "**"
type input "**********"
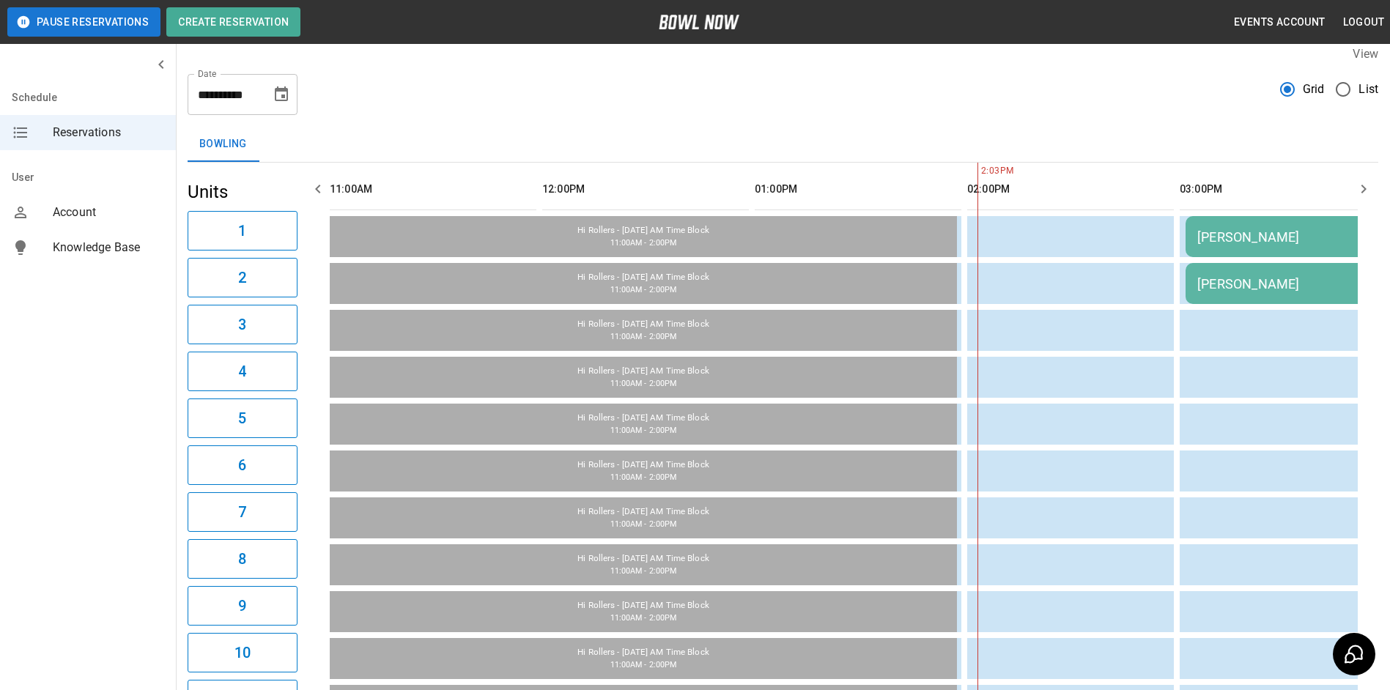
click at [1266, 233] on div "[PERSON_NAME]" at bounding box center [1289, 236] width 185 height 15
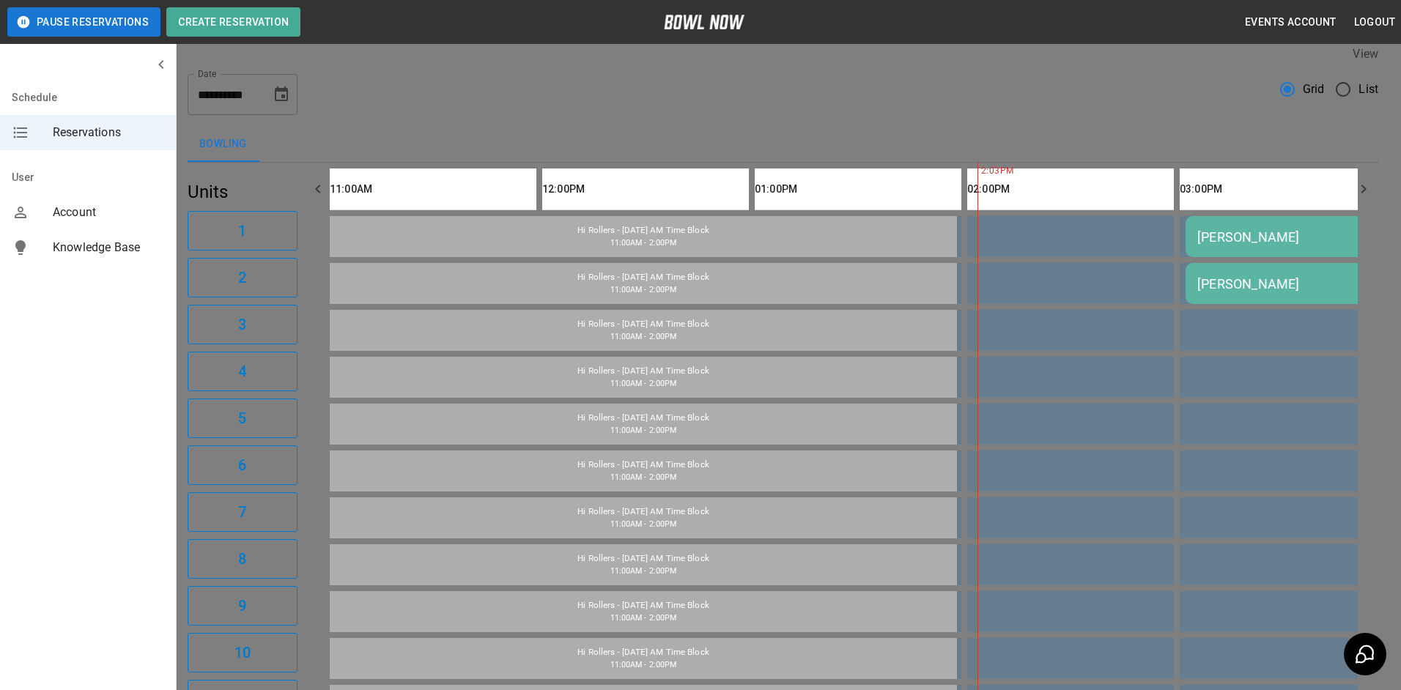
scroll to position [0, 0]
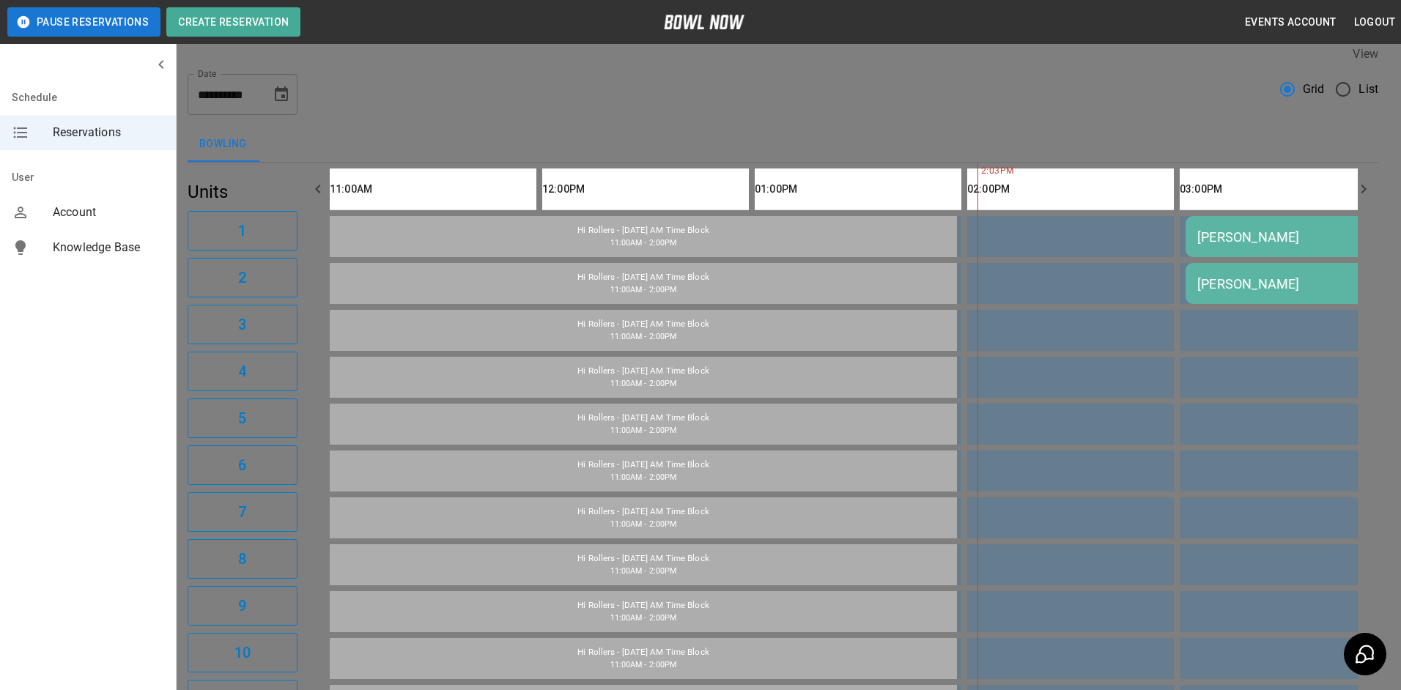
scroll to position [170, 0]
type textarea "**********"
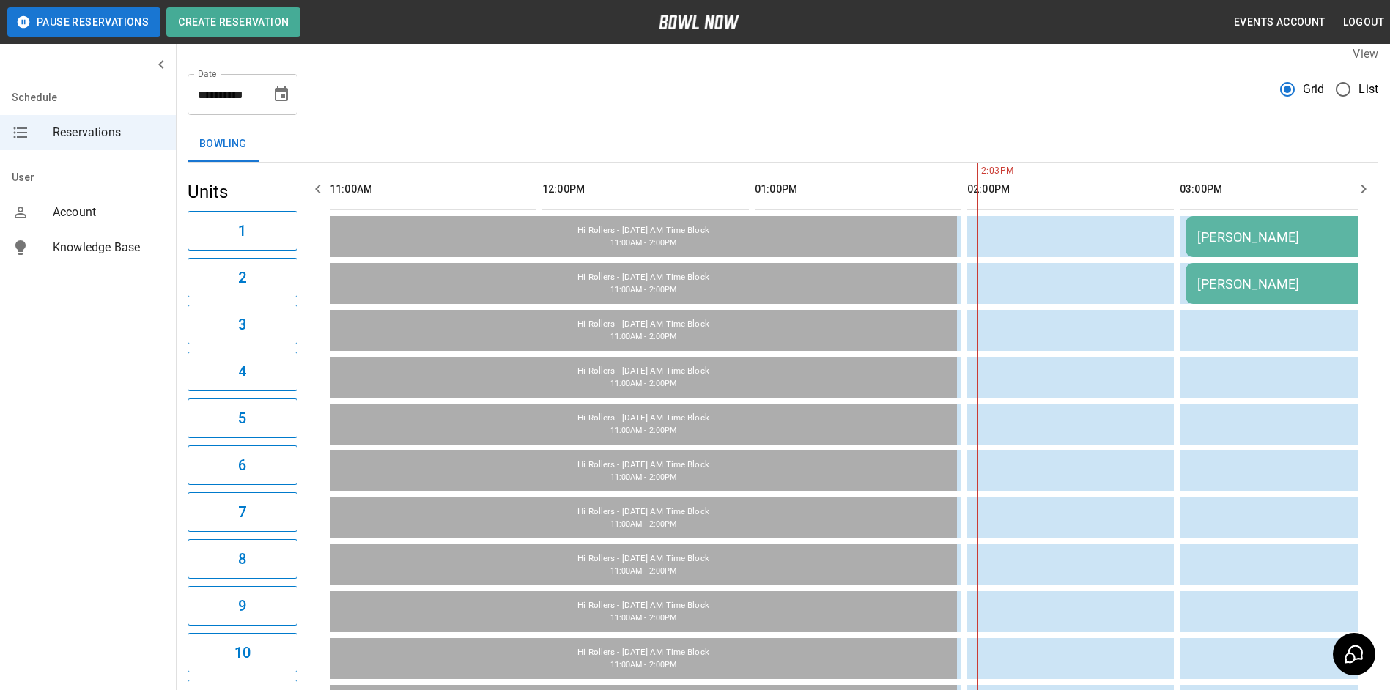
click at [1326, 239] on div "[PERSON_NAME]" at bounding box center [1289, 236] width 185 height 15
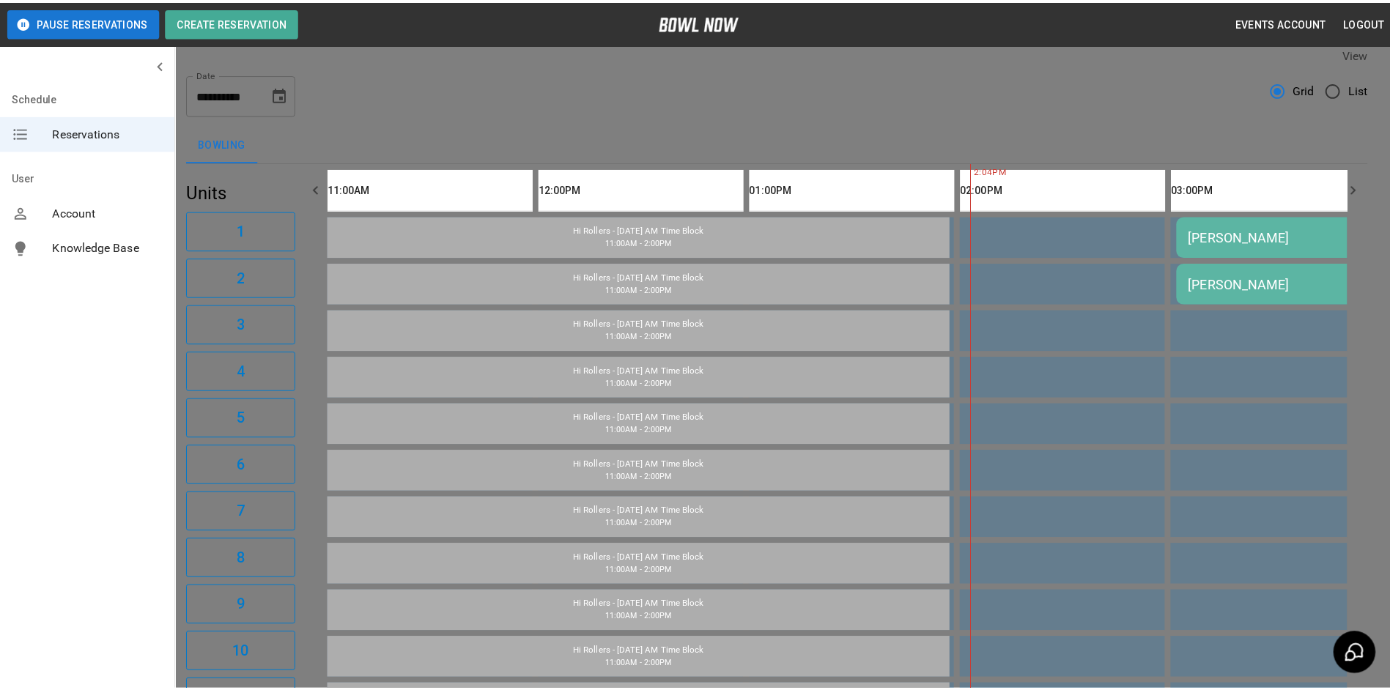
scroll to position [23, 0]
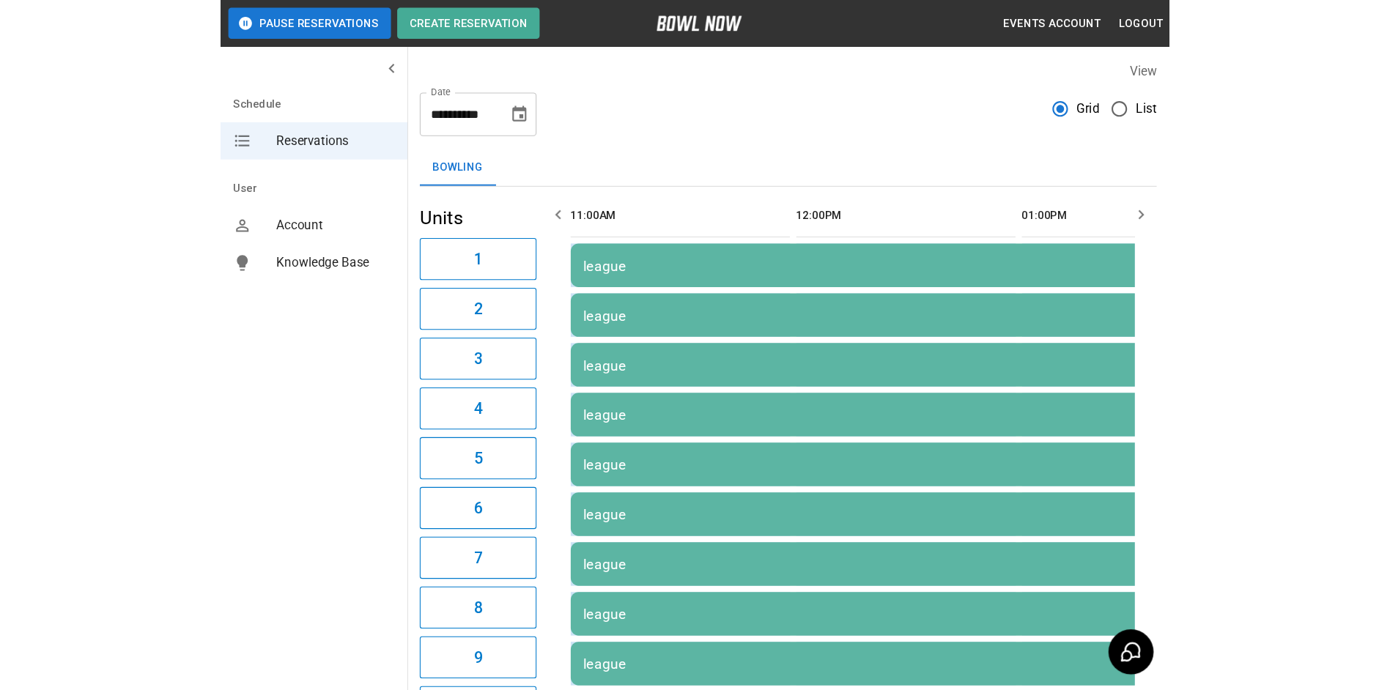
scroll to position [0, 637]
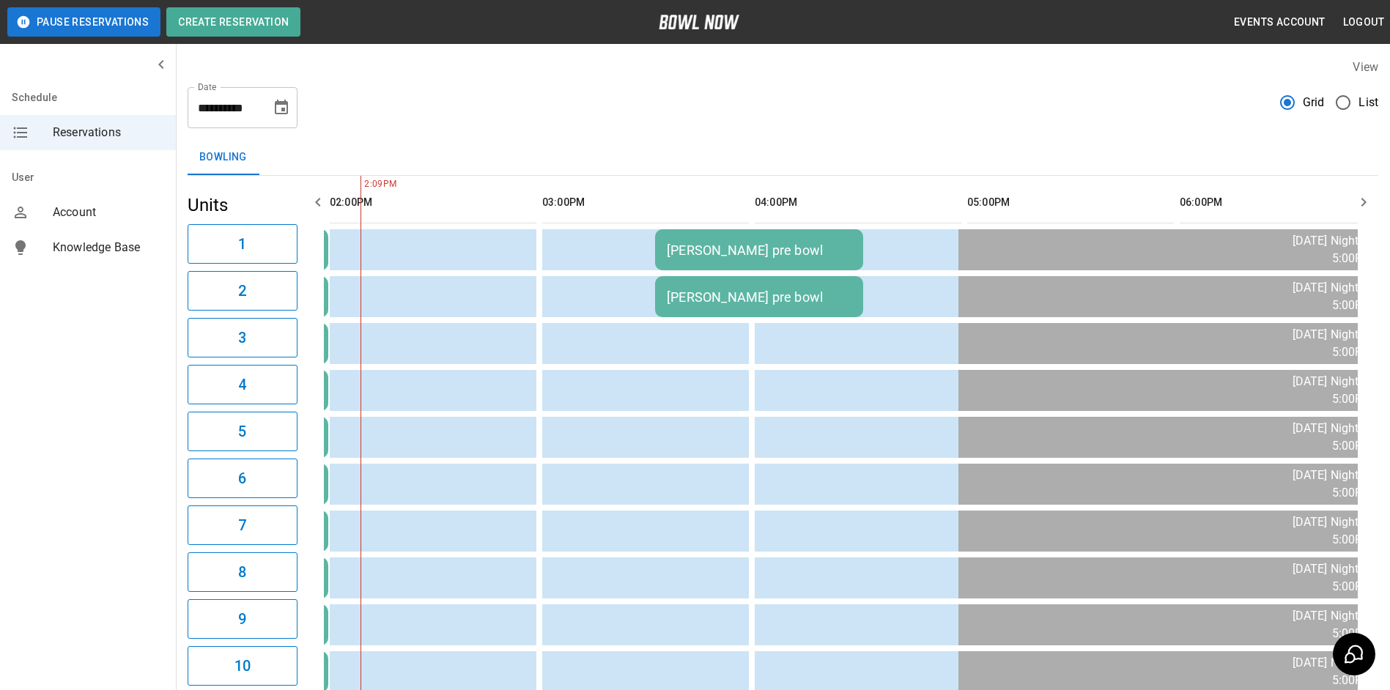
click at [316, 199] on icon "button" at bounding box center [318, 202] width 18 height 18
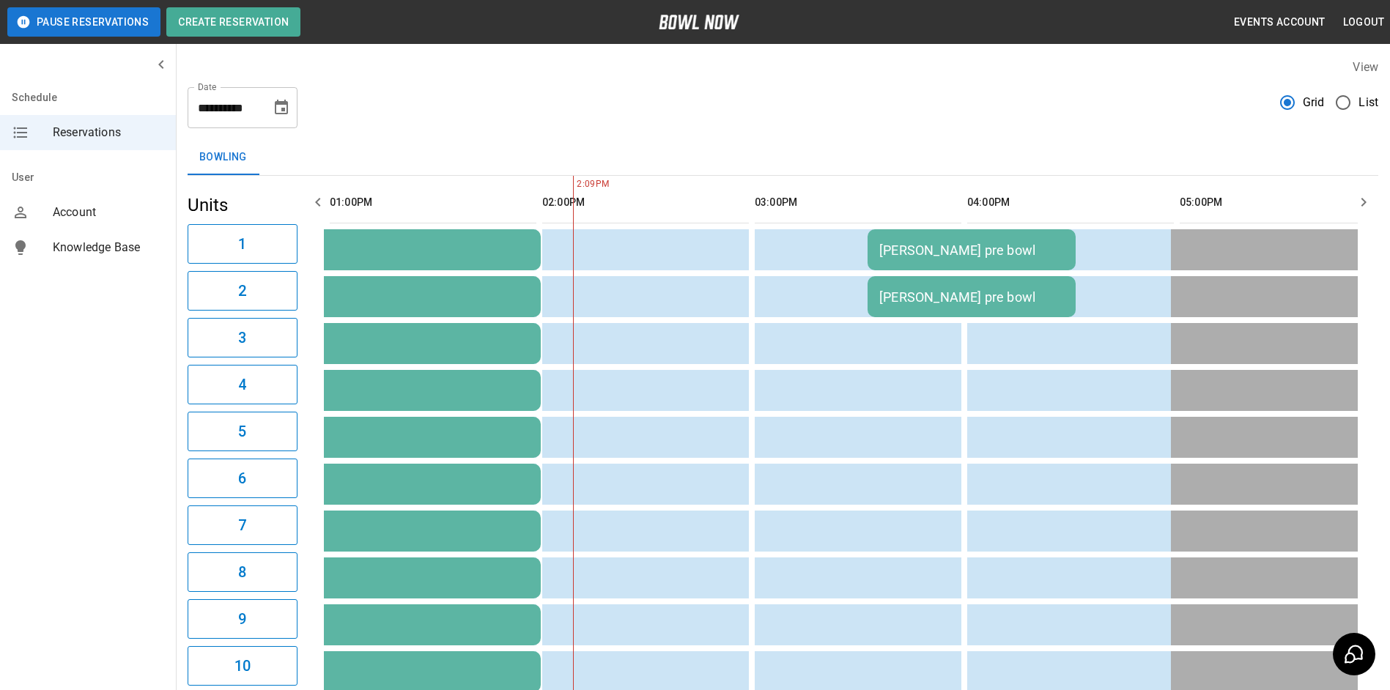
click at [316, 199] on icon "button" at bounding box center [318, 202] width 18 height 18
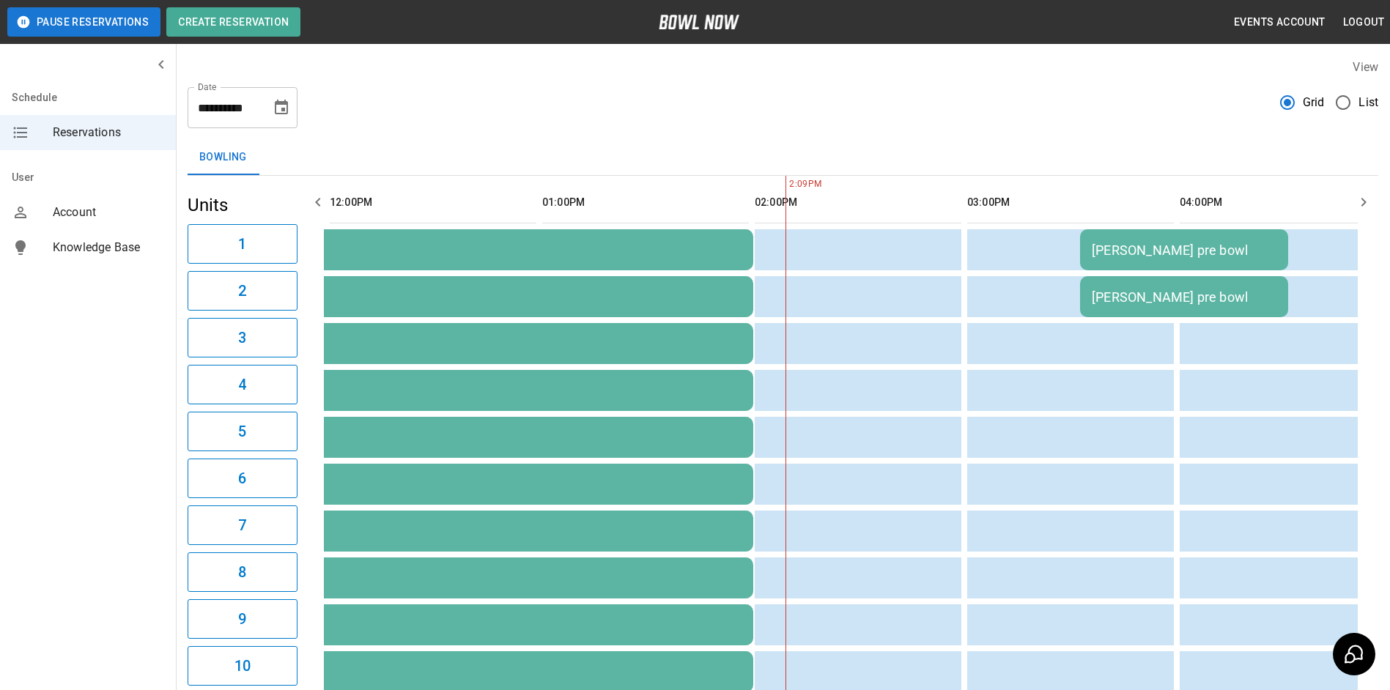
click at [316, 199] on icon "button" at bounding box center [318, 202] width 18 height 18
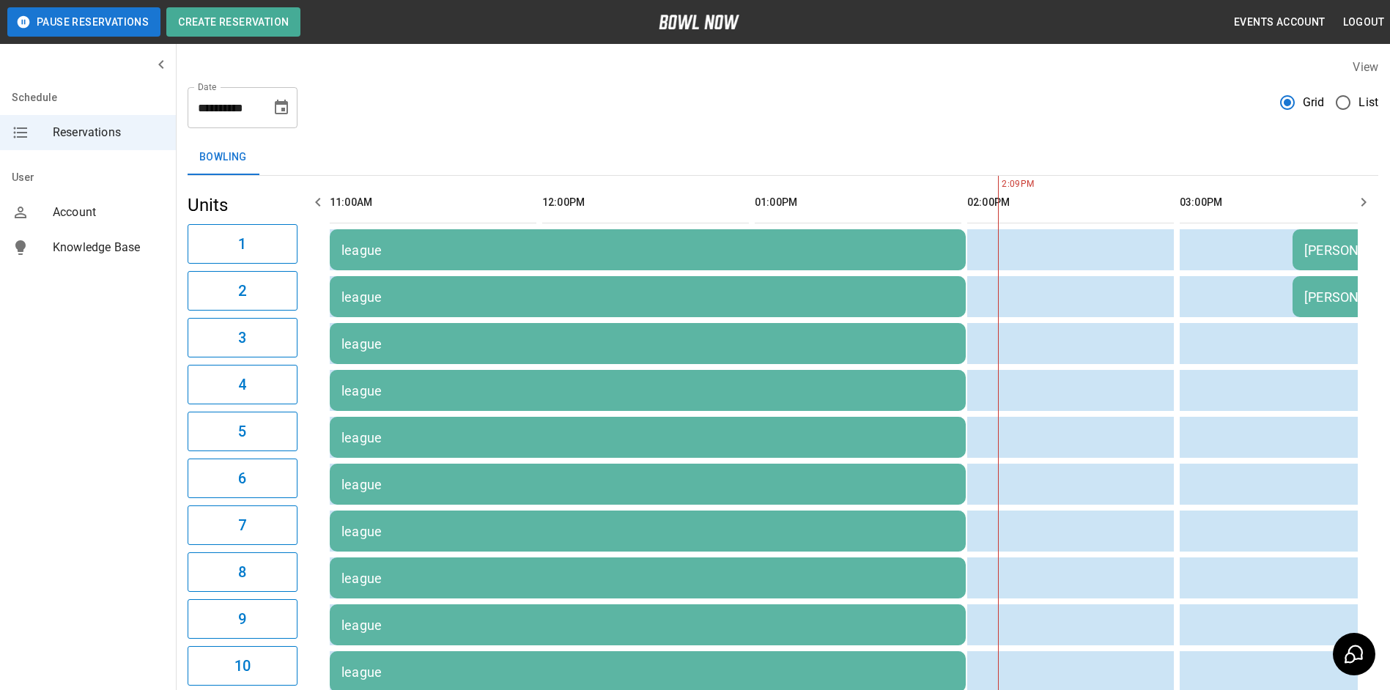
click at [316, 199] on icon "button" at bounding box center [318, 202] width 18 height 18
click at [286, 111] on icon "Choose date, selected date is Sep 2, 2025" at bounding box center [282, 108] width 18 height 18
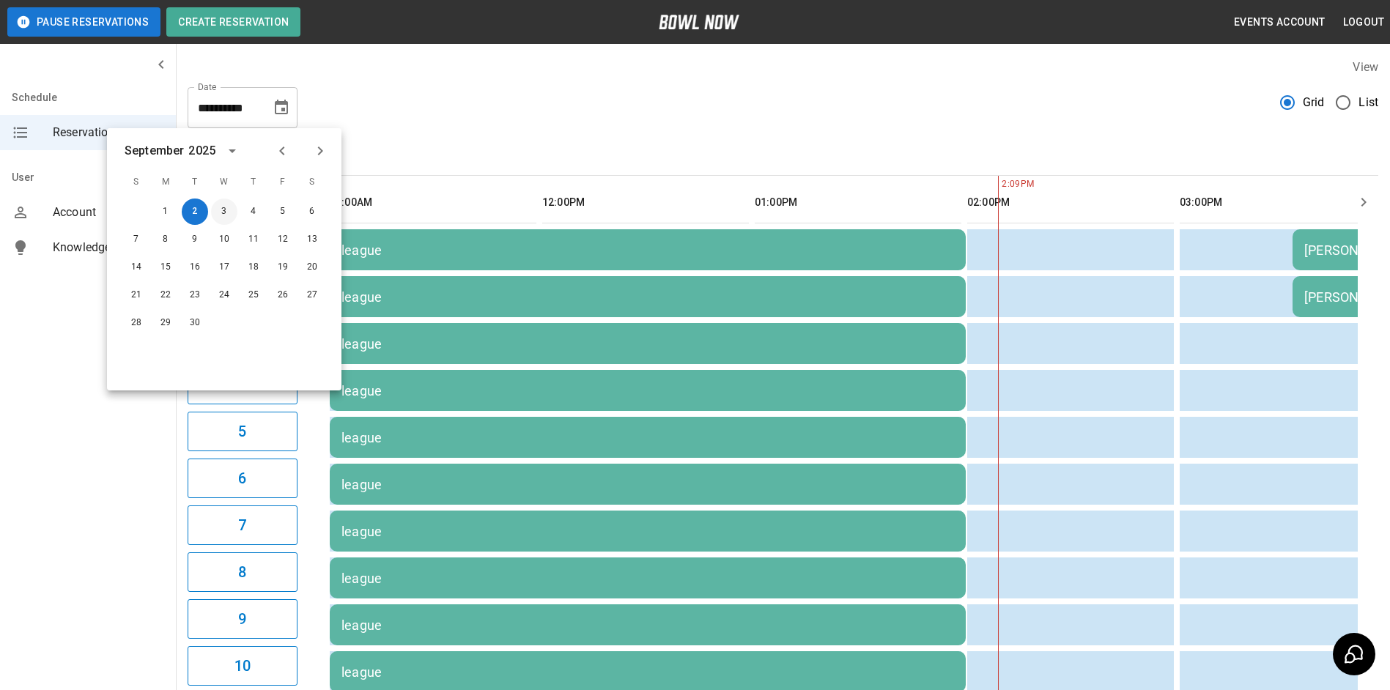
click at [224, 208] on button "3" at bounding box center [224, 212] width 26 height 26
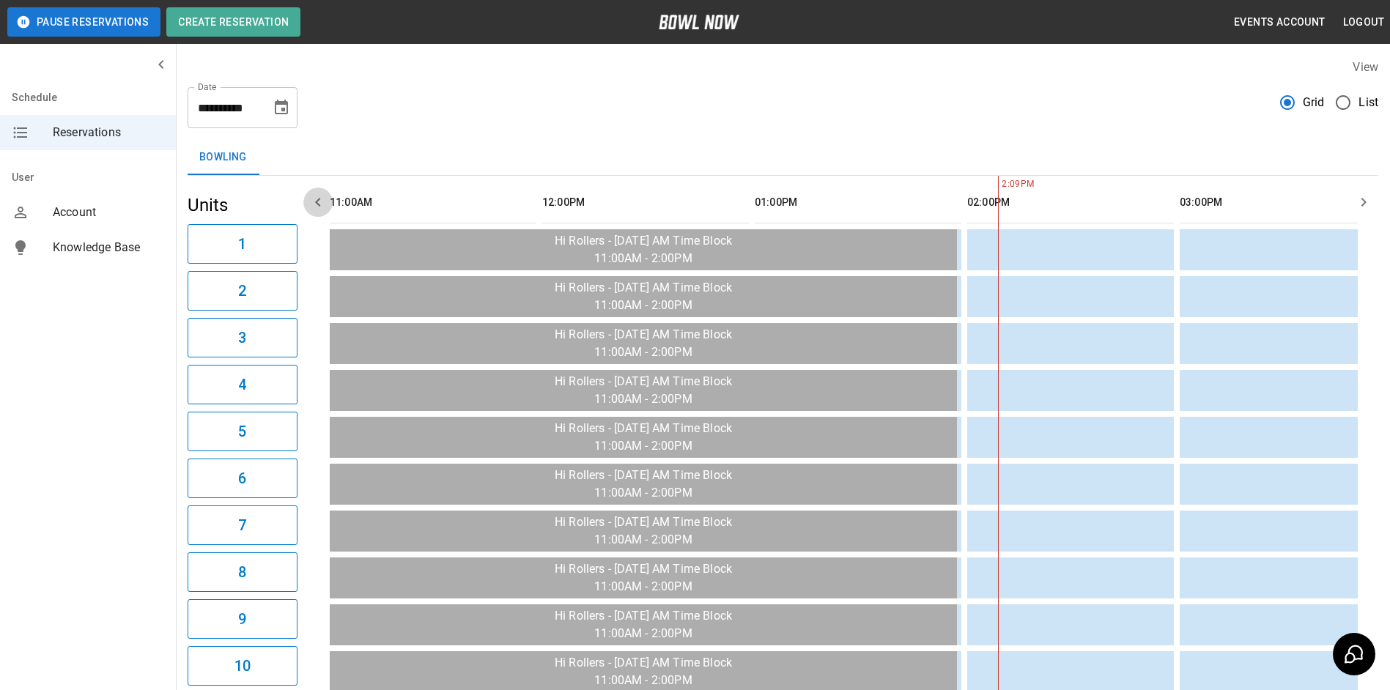
click at [317, 203] on icon "button" at bounding box center [317, 202] width 5 height 9
click at [282, 106] on icon "Choose date, selected date is Sep 3, 2025" at bounding box center [282, 108] width 18 height 18
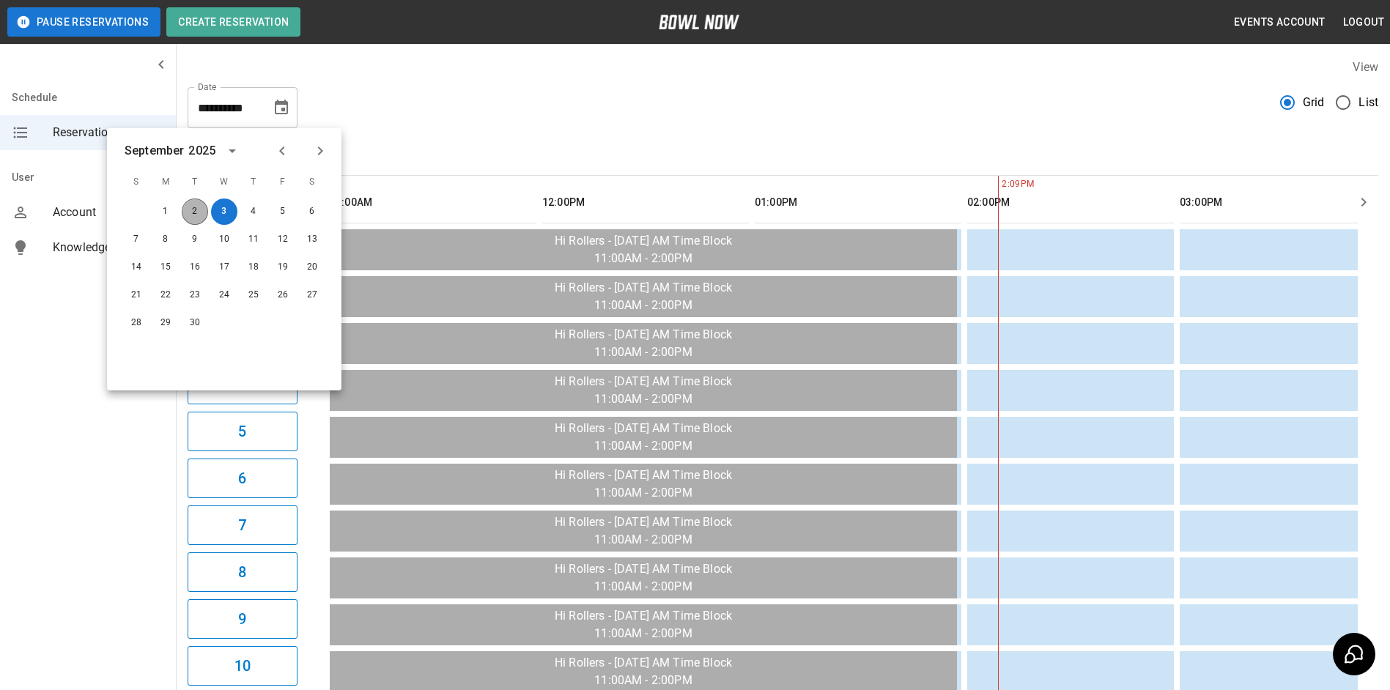
click at [195, 210] on button "2" at bounding box center [195, 212] width 26 height 26
type input "**********"
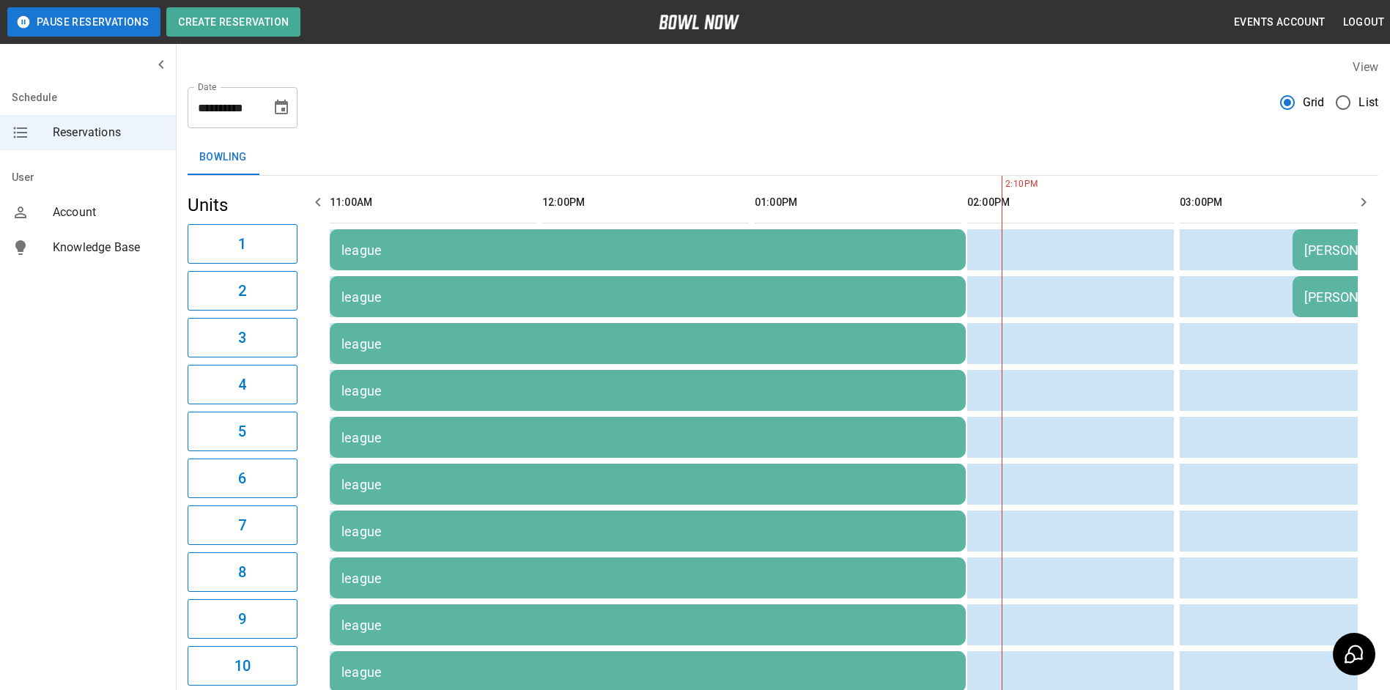
click at [903, 200] on icon "button" at bounding box center [1364, 202] width 18 height 18
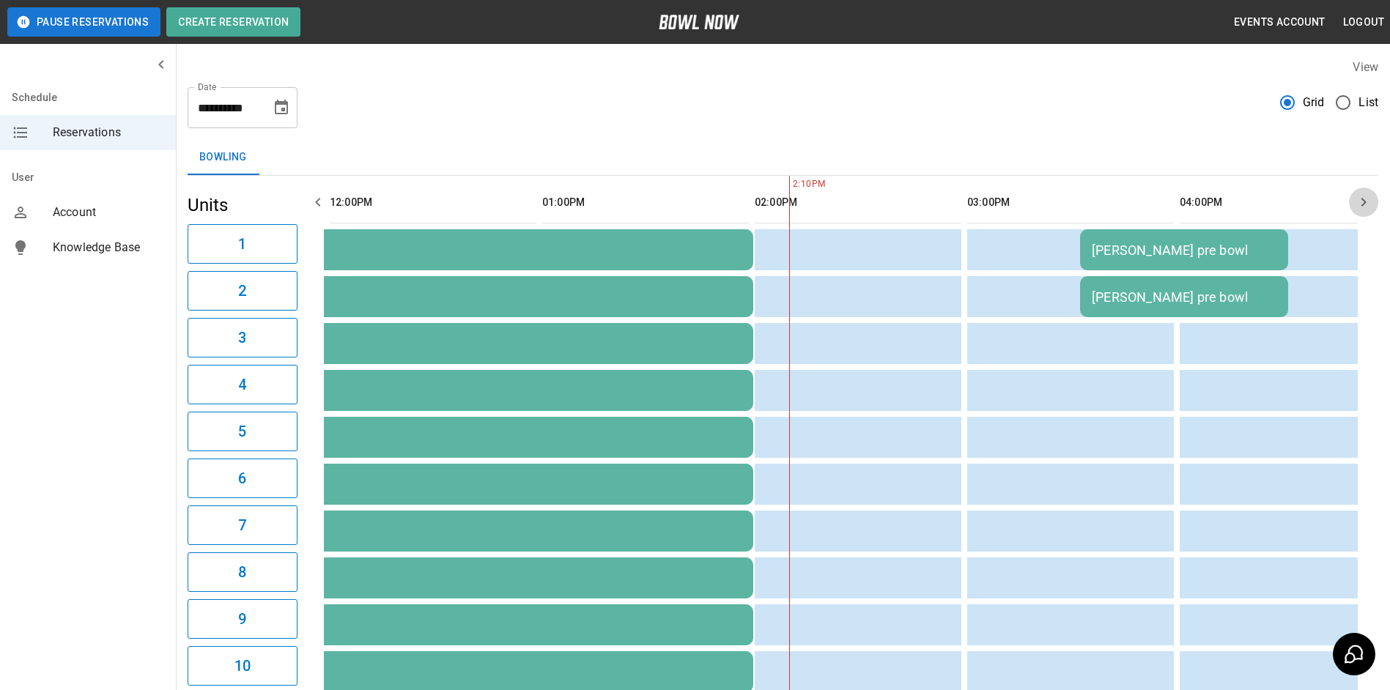
click at [903, 200] on icon "button" at bounding box center [1364, 202] width 18 height 18
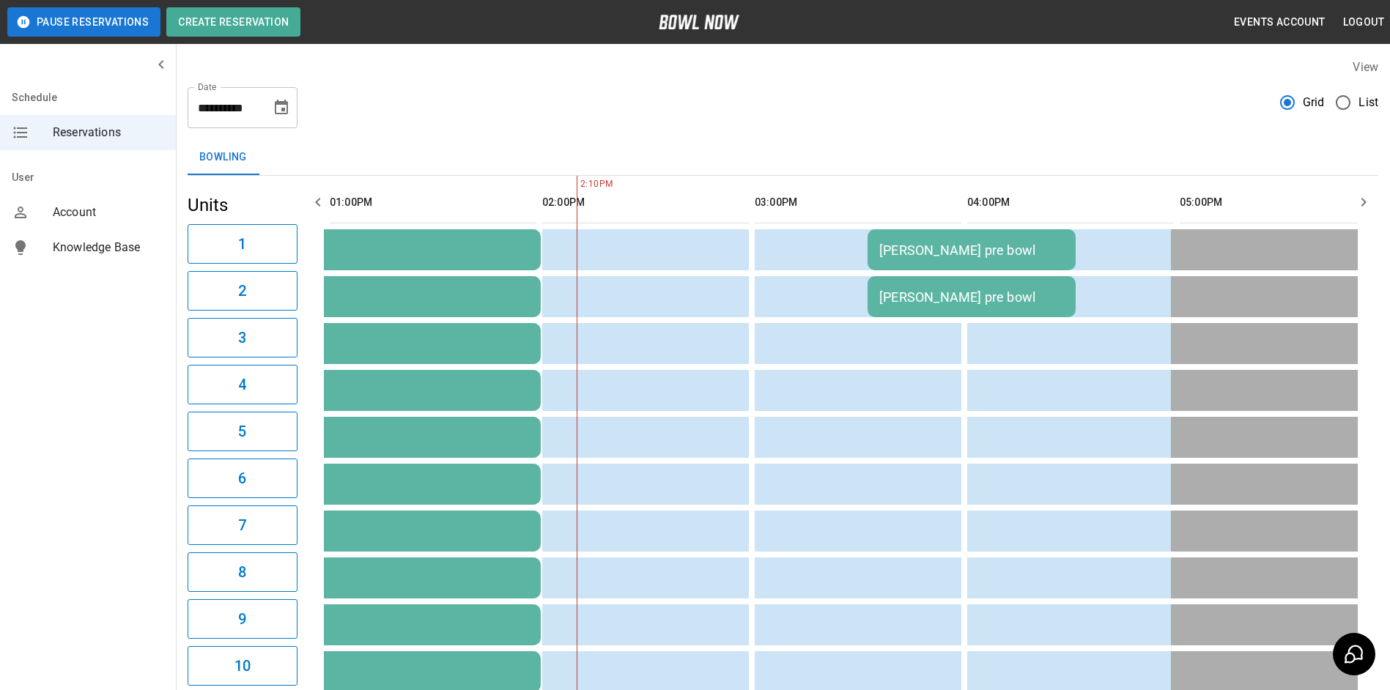
click at [903, 200] on icon "button" at bounding box center [1364, 202] width 18 height 18
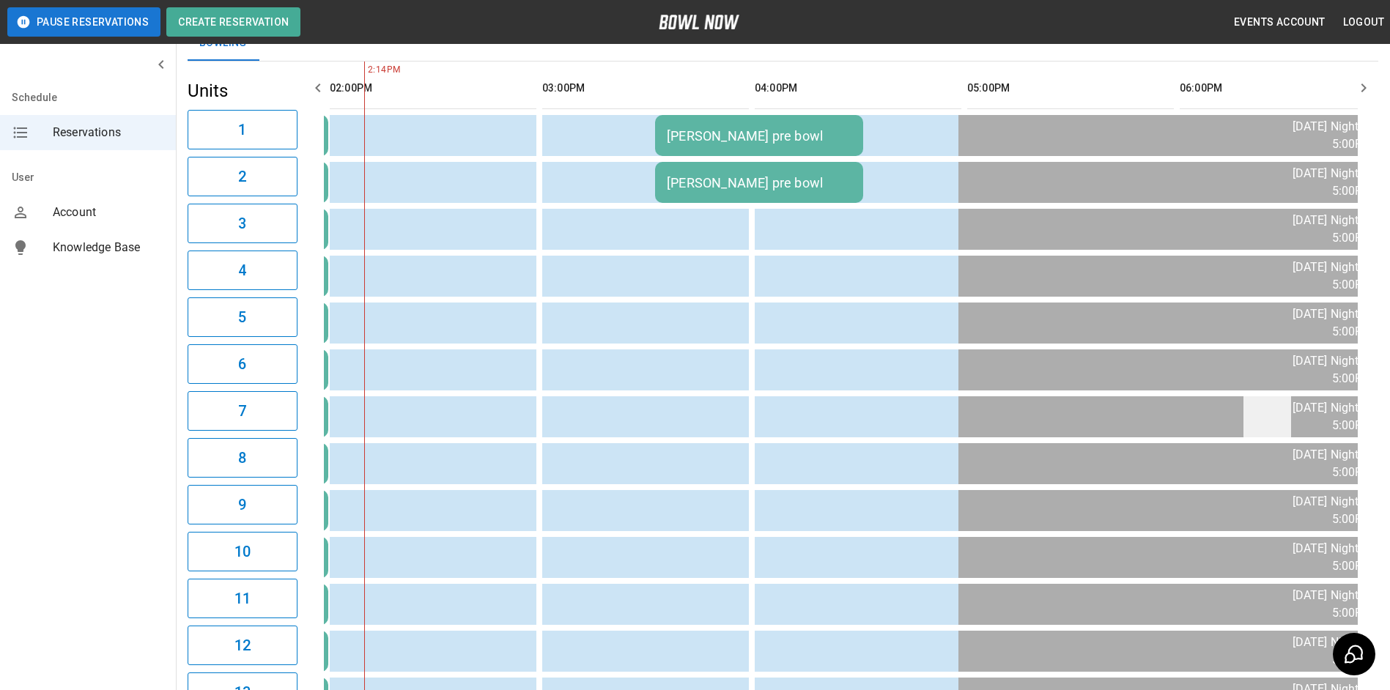
scroll to position [0, 0]
